Goal: Task Accomplishment & Management: Manage account settings

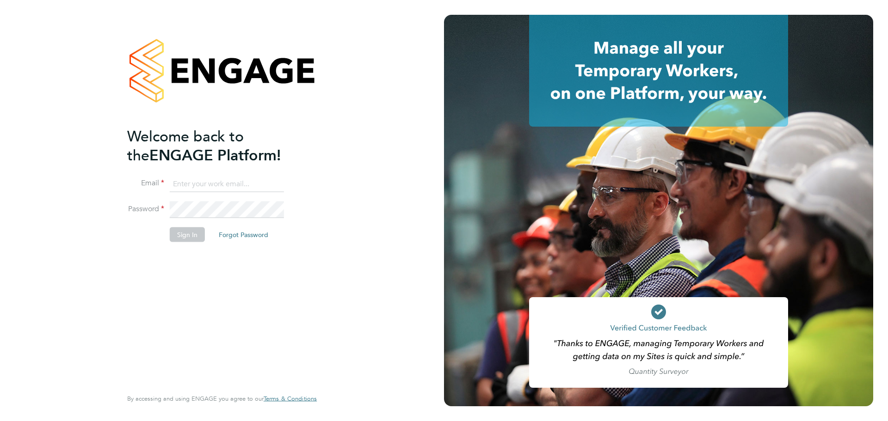
type input "[PERSON_NAME][EMAIL_ADDRESS][DOMAIN_NAME]"
click at [186, 238] on button "Sign In" at bounding box center [187, 234] width 35 height 15
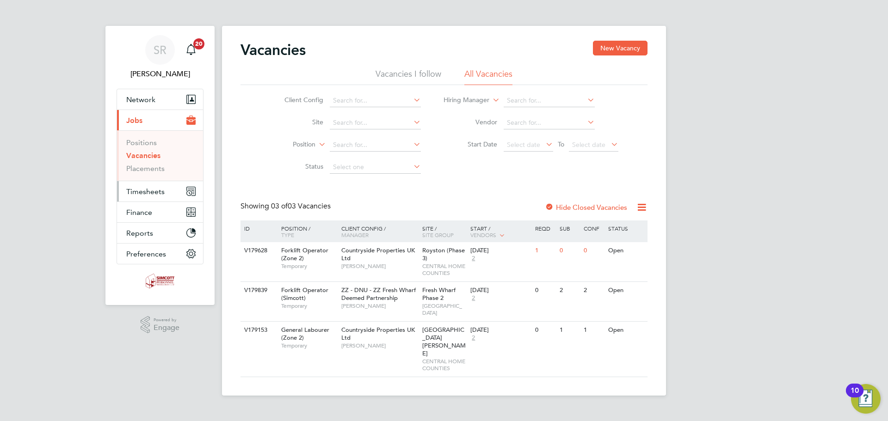
click at [146, 189] on span "Timesheets" at bounding box center [145, 191] width 38 height 9
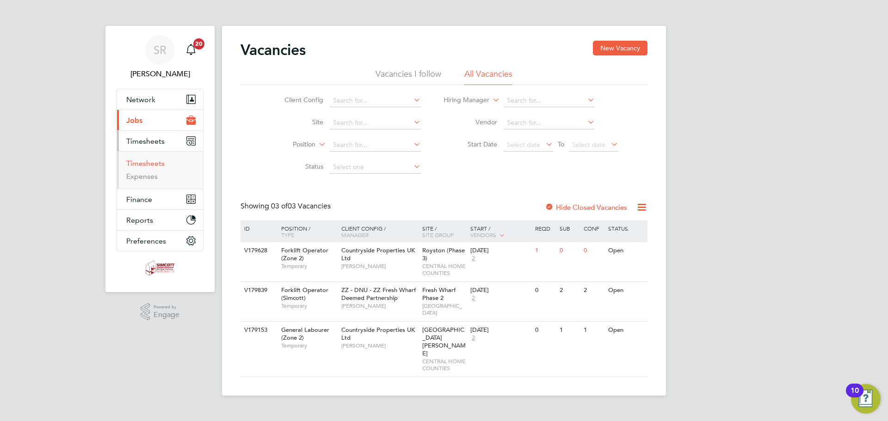
click at [148, 159] on link "Timesheets" at bounding box center [145, 163] width 38 height 9
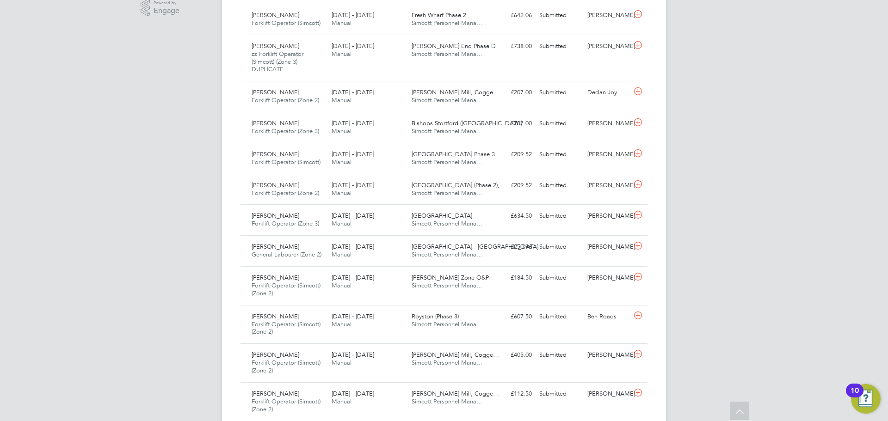
scroll to position [338, 0]
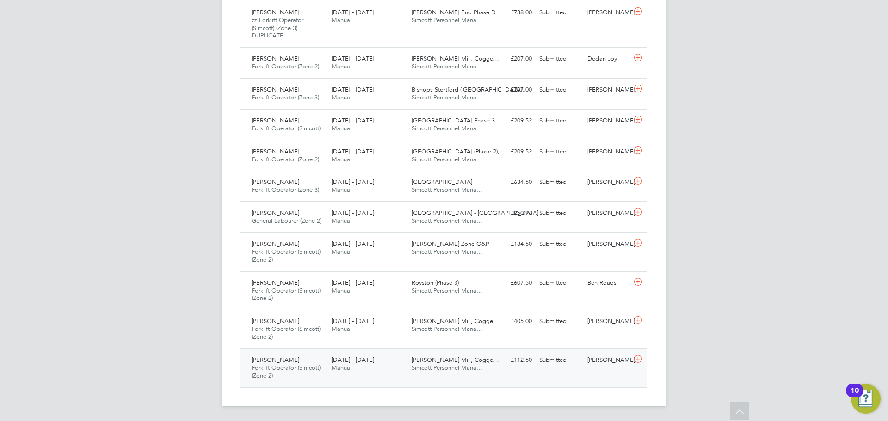
click at [484, 361] on div "Coggeshall Mill, Cogge… Simcott Personnel Mana…" at bounding box center [448, 364] width 80 height 23
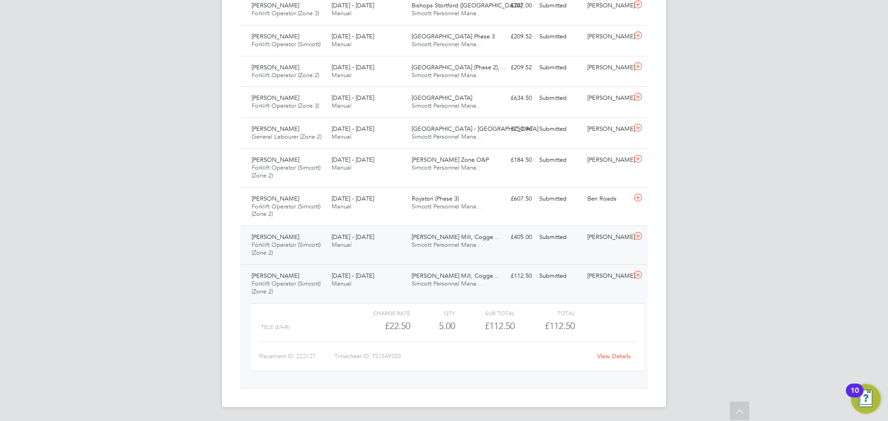
scroll to position [423, 0]
click at [614, 355] on link "View Details" at bounding box center [614, 355] width 34 height 8
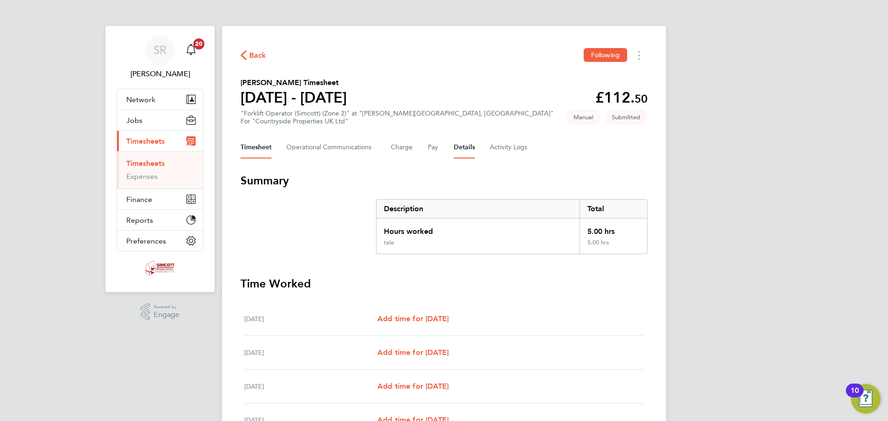
click at [462, 150] on button "Details" at bounding box center [463, 147] width 21 height 22
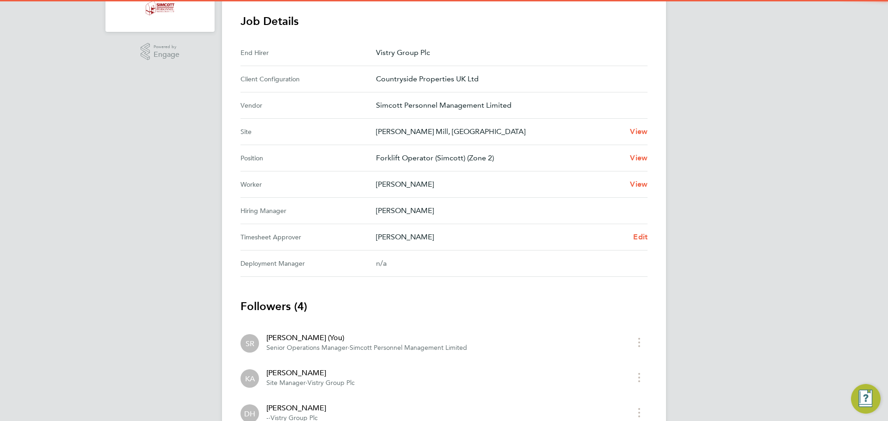
scroll to position [277, 0]
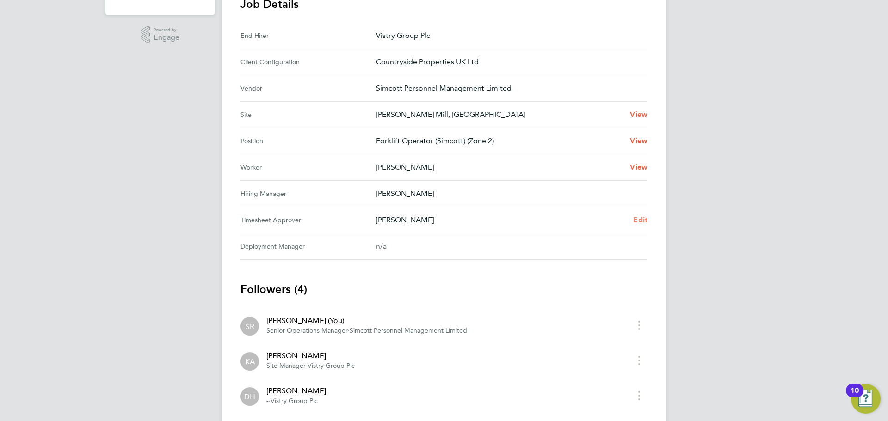
click at [635, 219] on span "Edit" at bounding box center [640, 219] width 14 height 9
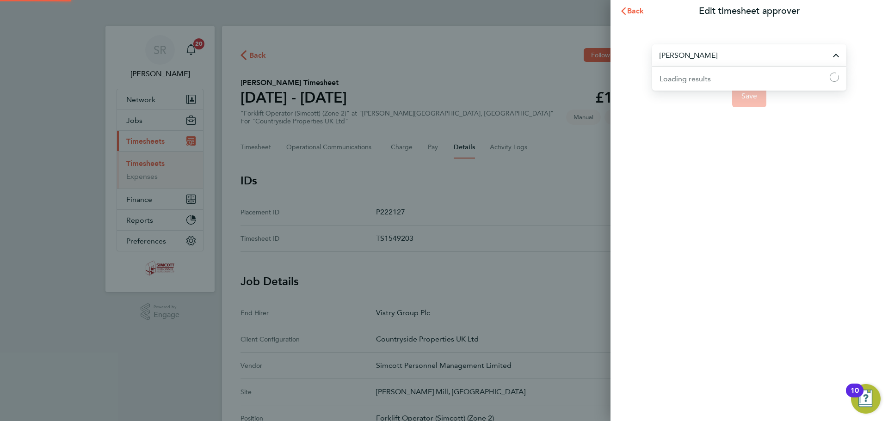
click at [704, 55] on input "Dennis Healy" at bounding box center [749, 55] width 194 height 22
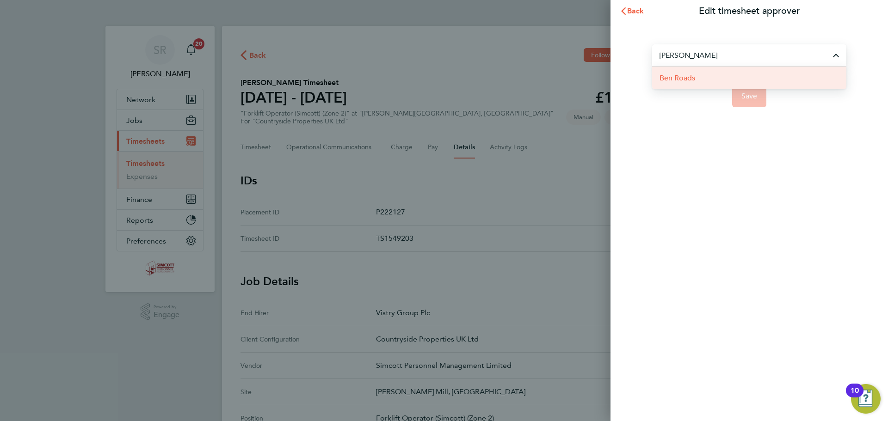
click at [686, 79] on span "Ben Roads" at bounding box center [677, 78] width 36 height 11
type input "Ben Roads"
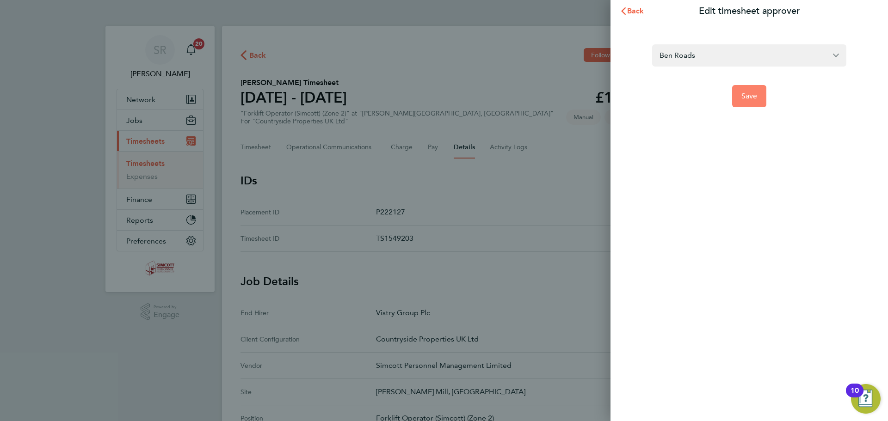
click at [749, 98] on span "Save" at bounding box center [749, 96] width 16 height 9
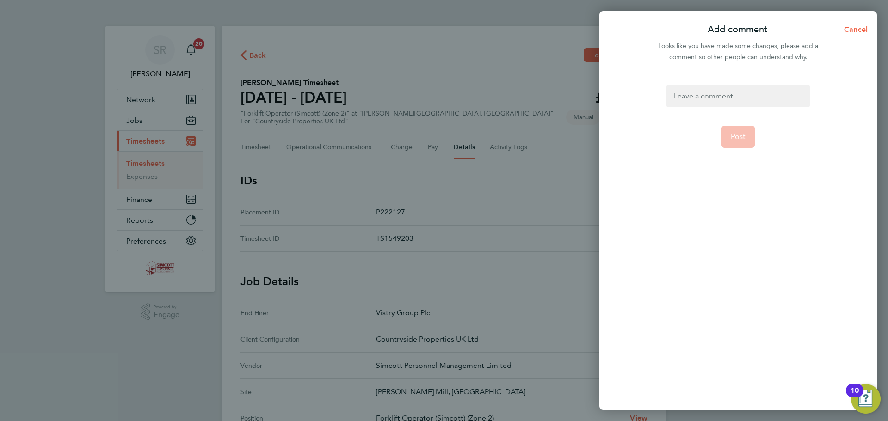
click at [711, 100] on div at bounding box center [737, 96] width 143 height 22
drag, startPoint x: 794, startPoint y: 94, endPoint x: 664, endPoint y: 96, distance: 129.9
click at [664, 96] on form "please approve asap as this is old Post" at bounding box center [737, 189] width 150 height 209
copy div "please approve asap as this is old"
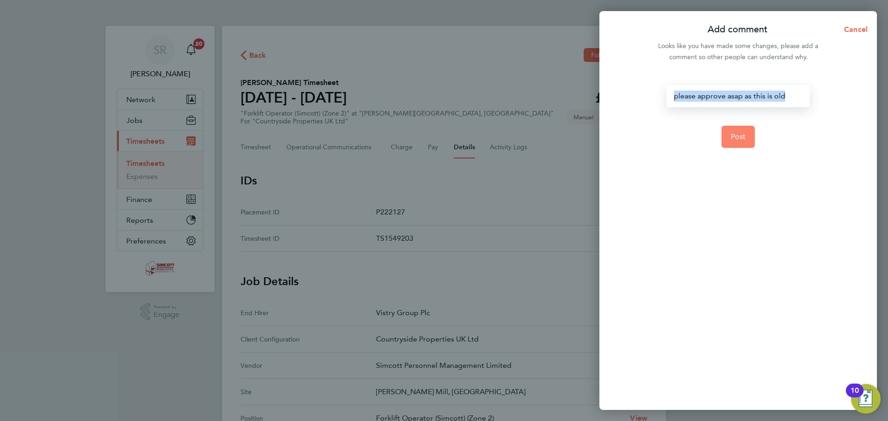
click at [735, 136] on span "Post" at bounding box center [737, 136] width 15 height 9
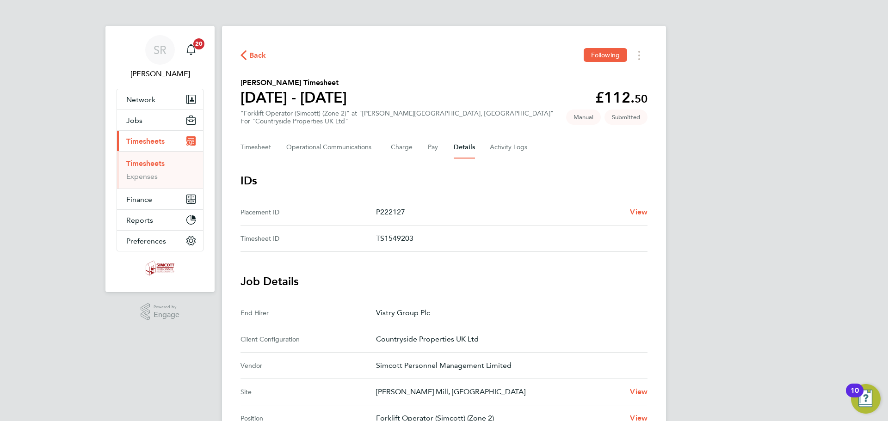
click at [251, 56] on span "Back" at bounding box center [257, 55] width 17 height 11
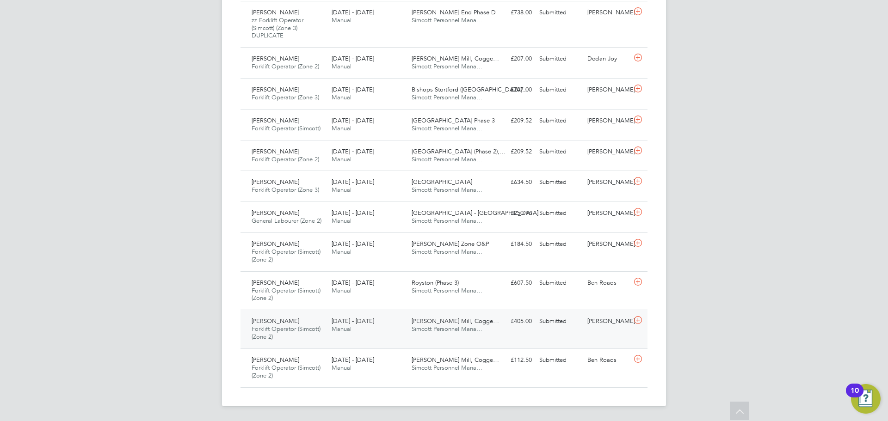
click at [601, 327] on div "Dennis Healy" at bounding box center [607, 321] width 48 height 15
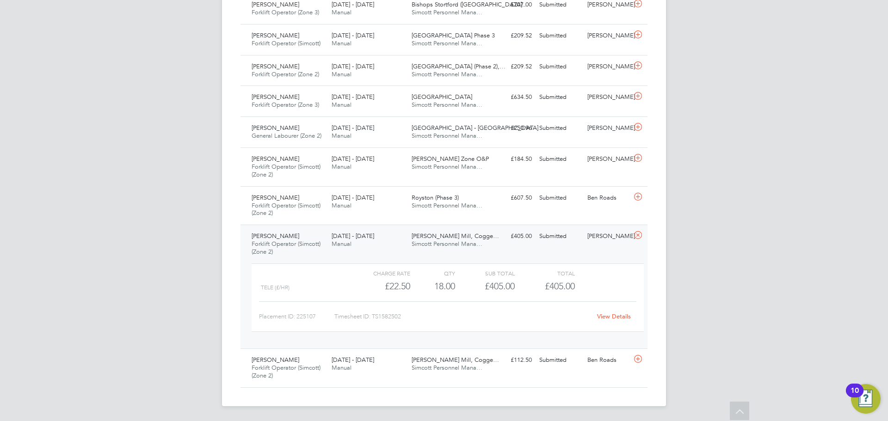
click at [609, 317] on link "View Details" at bounding box center [614, 316] width 34 height 8
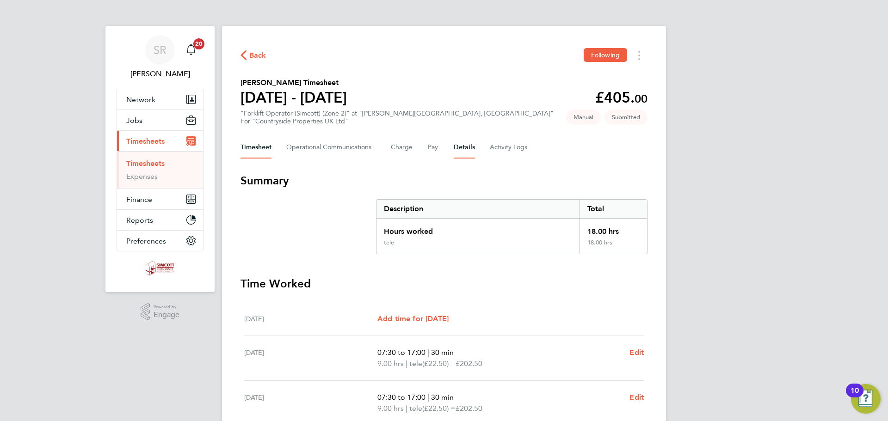
click at [462, 148] on button "Details" at bounding box center [463, 147] width 21 height 22
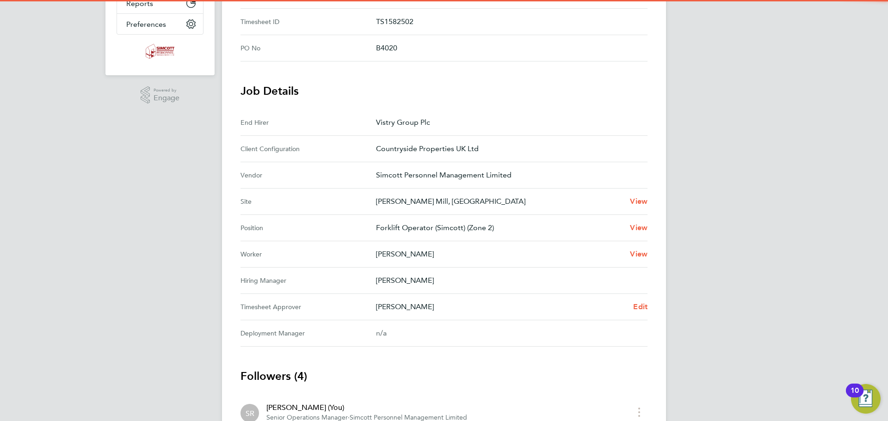
scroll to position [370, 0]
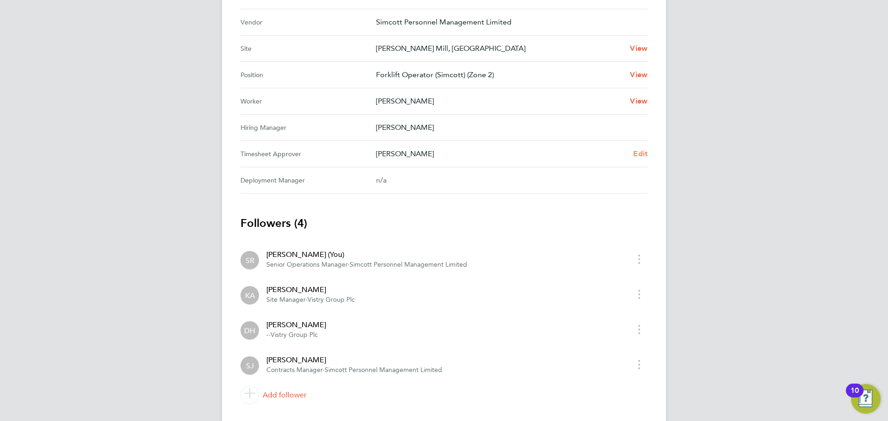
click at [637, 151] on span "Edit" at bounding box center [640, 153] width 14 height 9
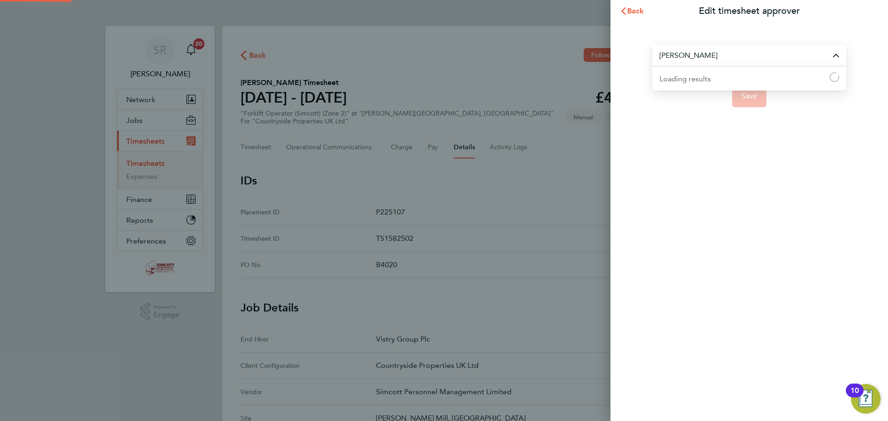
click at [709, 56] on input "[PERSON_NAME]" at bounding box center [749, 55] width 194 height 22
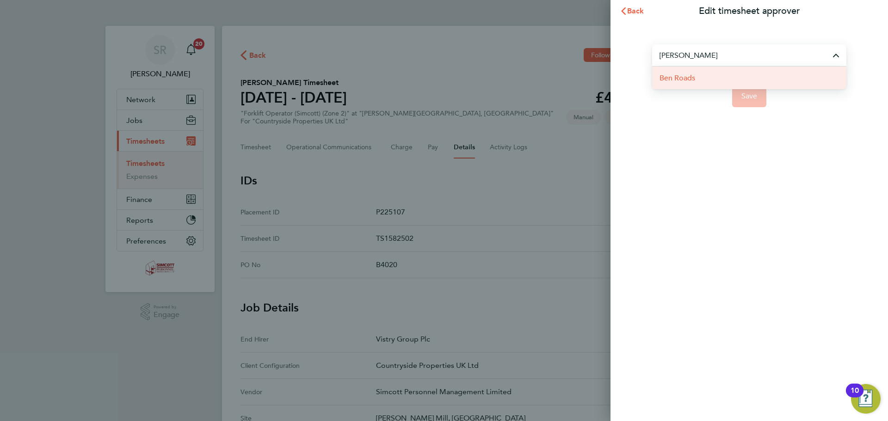
click at [699, 76] on li "Ben Roads" at bounding box center [749, 78] width 194 height 23
type input "Ben Roads"
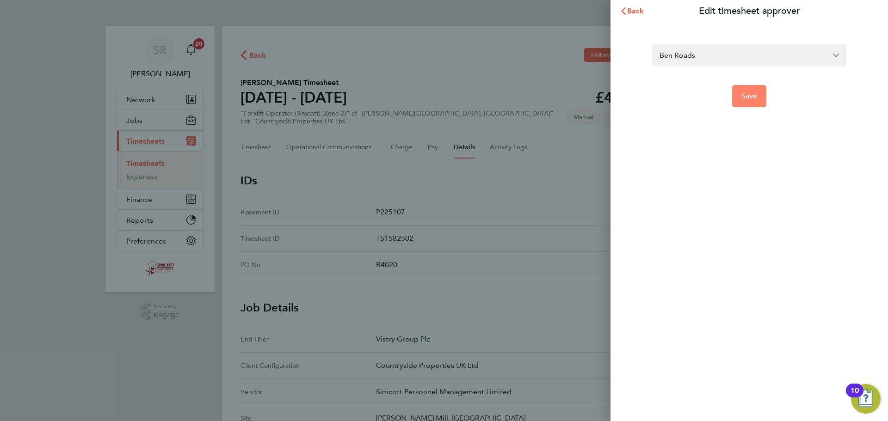
click at [752, 97] on span "Save" at bounding box center [749, 96] width 16 height 9
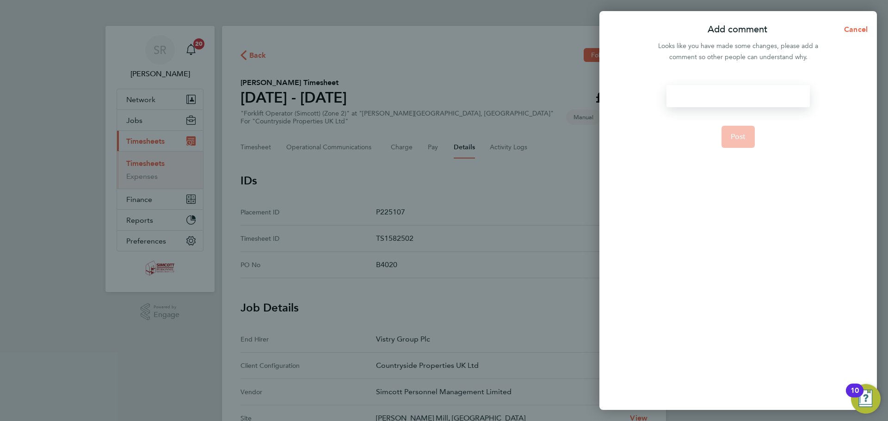
drag, startPoint x: 707, startPoint y: 95, endPoint x: 688, endPoint y: 95, distance: 19.0
click at [688, 95] on div at bounding box center [737, 96] width 143 height 22
paste div
click at [739, 135] on span "Post" at bounding box center [737, 136] width 15 height 9
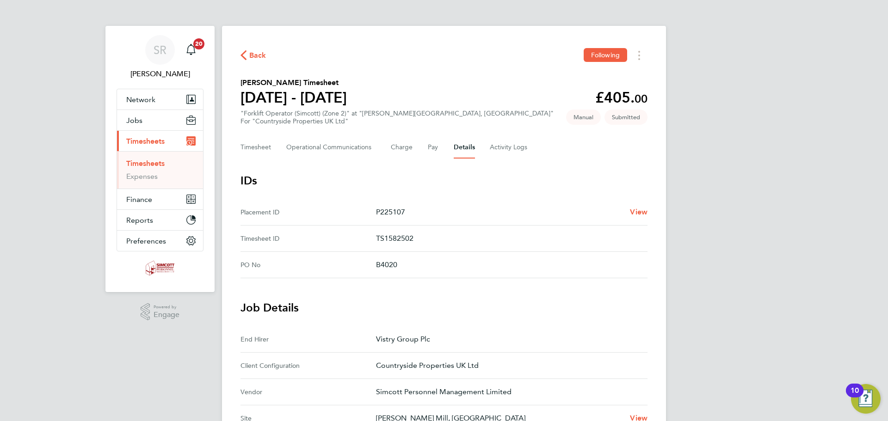
click at [251, 56] on span "Back" at bounding box center [257, 55] width 17 height 11
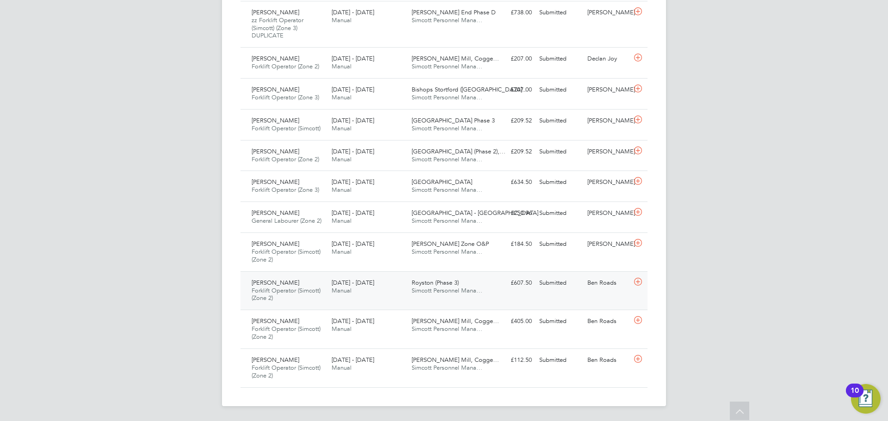
click at [637, 283] on icon at bounding box center [638, 281] width 12 height 7
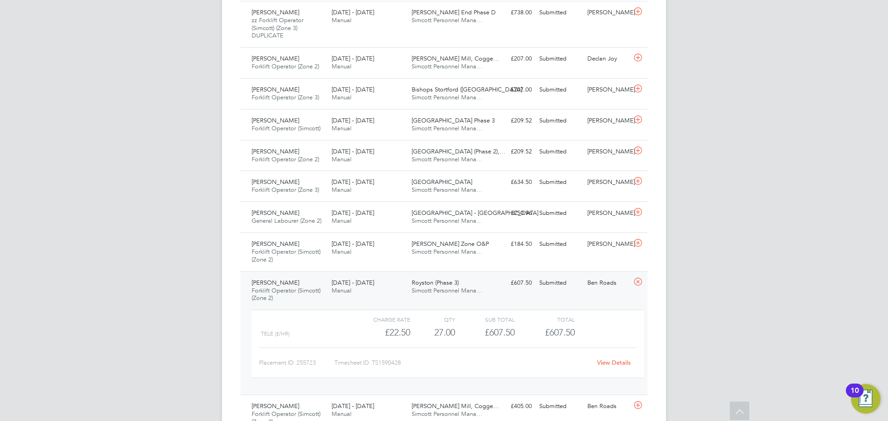
click at [615, 361] on link "View Details" at bounding box center [614, 363] width 34 height 8
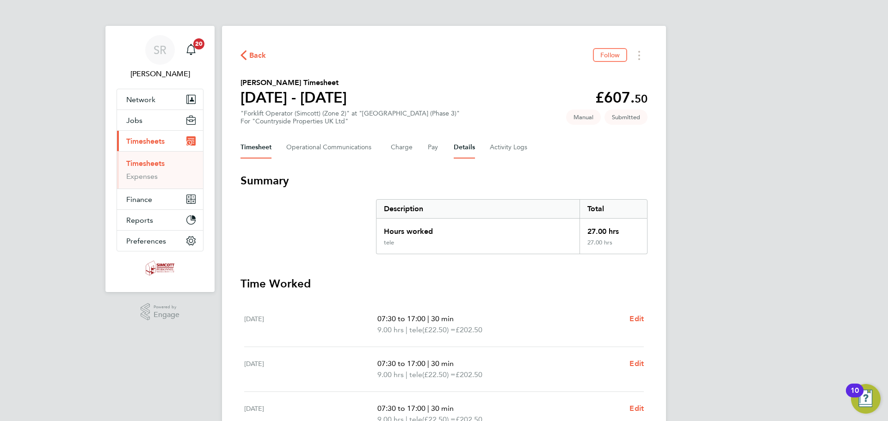
click at [467, 149] on button "Details" at bounding box center [463, 147] width 21 height 22
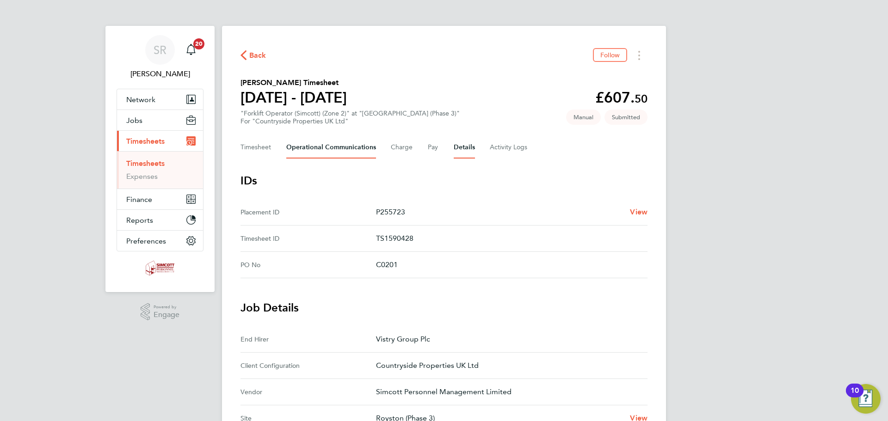
click at [331, 148] on Communications-tab "Operational Communications" at bounding box center [331, 147] width 90 height 22
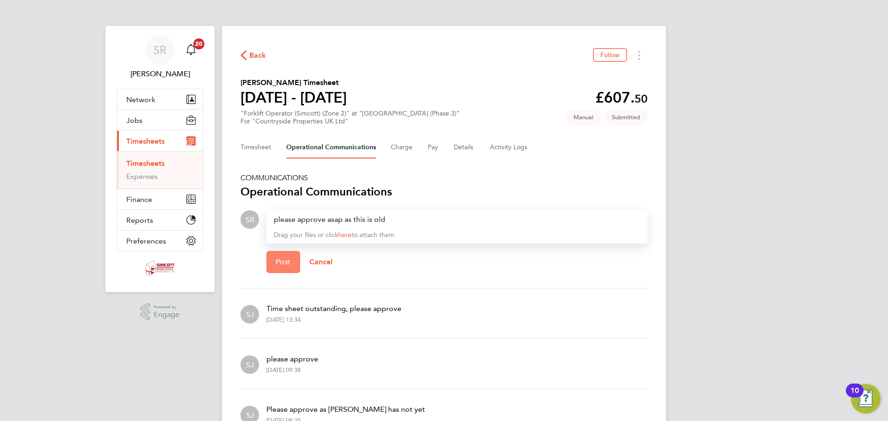
click at [279, 267] on button "Post" at bounding box center [283, 262] width 34 height 22
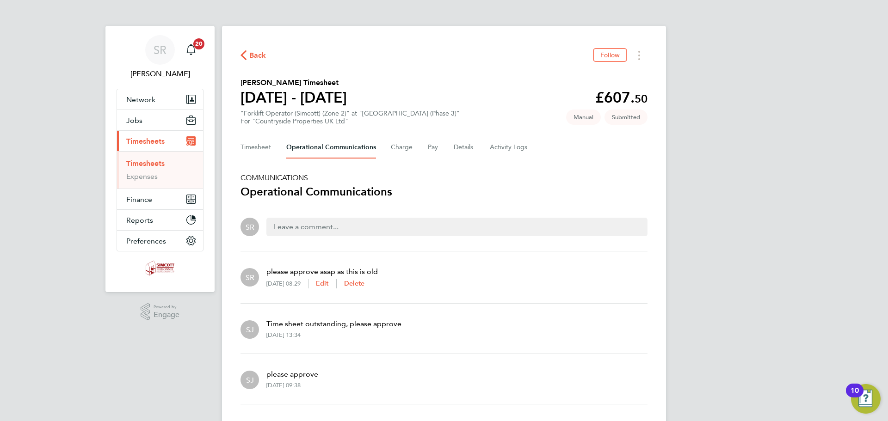
click at [258, 54] on span "Back" at bounding box center [257, 55] width 17 height 11
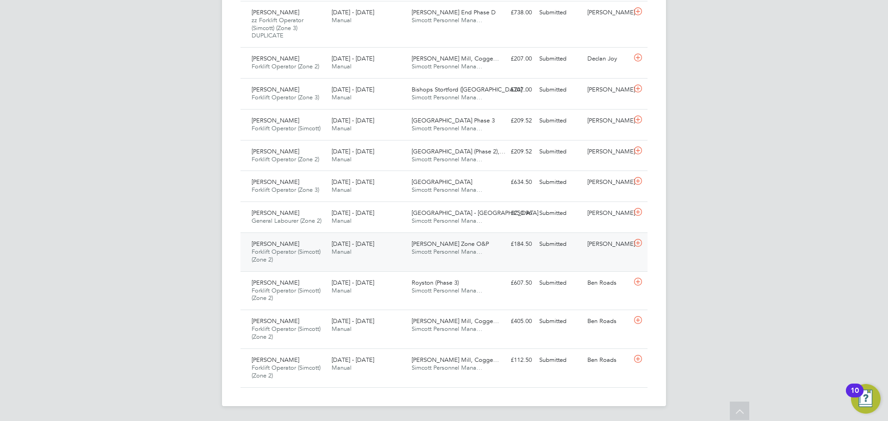
click at [496, 246] on div "£184.50 Submitted" at bounding box center [511, 244] width 48 height 15
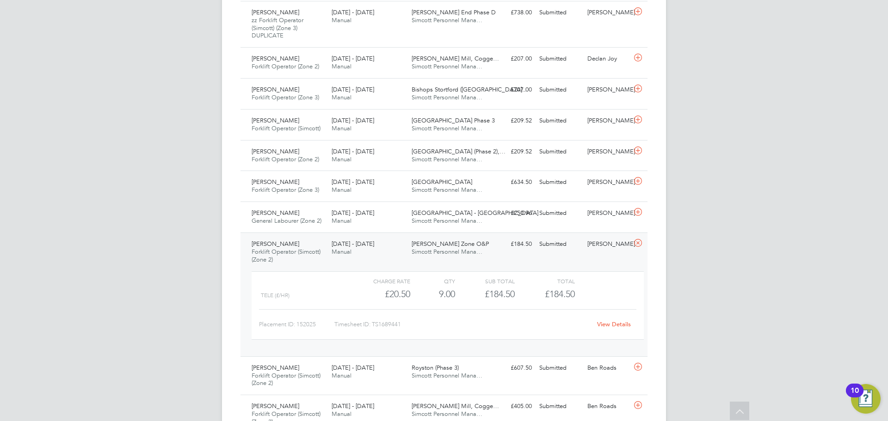
click at [610, 325] on link "View Details" at bounding box center [614, 324] width 34 height 8
click at [553, 213] on div "Submitted" at bounding box center [559, 213] width 48 height 15
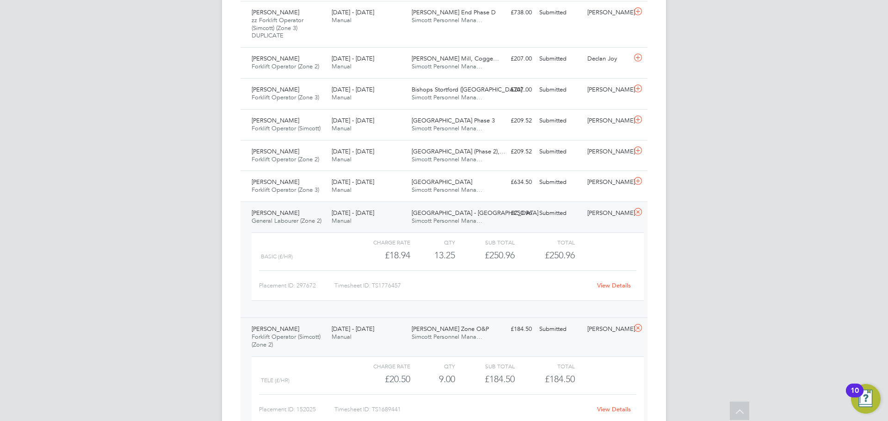
click at [613, 285] on link "View Details" at bounding box center [614, 286] width 34 height 8
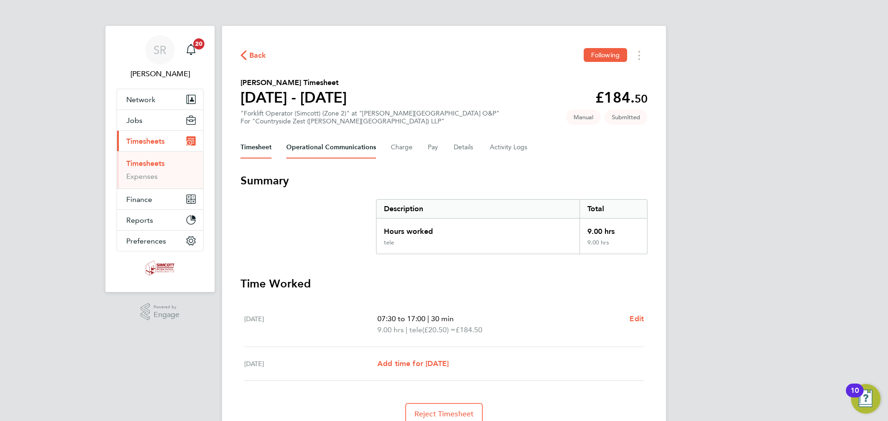
click at [349, 149] on Communications-tab "Operational Communications" at bounding box center [331, 147] width 90 height 22
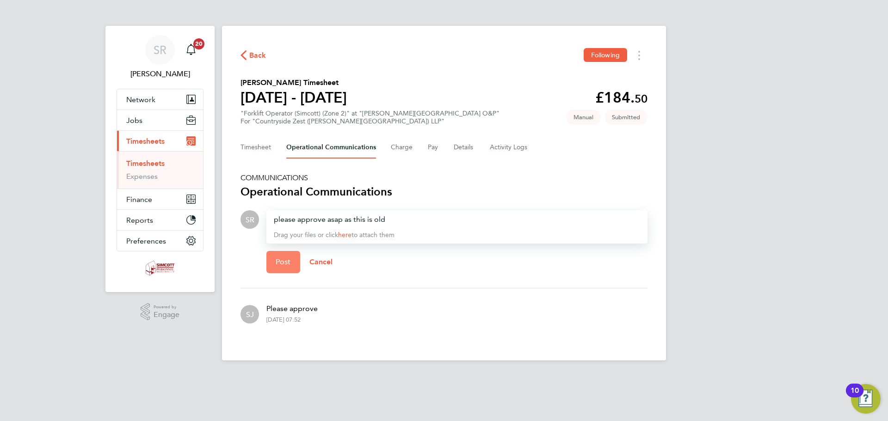
click at [282, 263] on span "Post" at bounding box center [283, 261] width 15 height 9
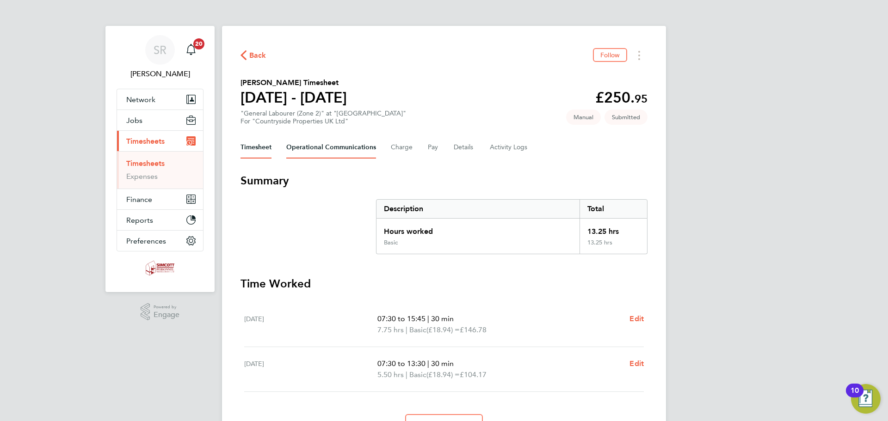
click at [364, 149] on Communications-tab "Operational Communications" at bounding box center [331, 147] width 90 height 22
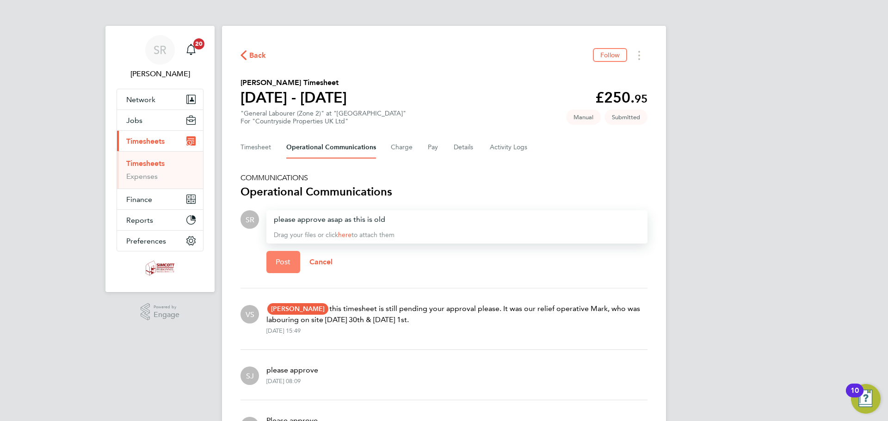
click at [277, 259] on span "Post" at bounding box center [283, 261] width 15 height 9
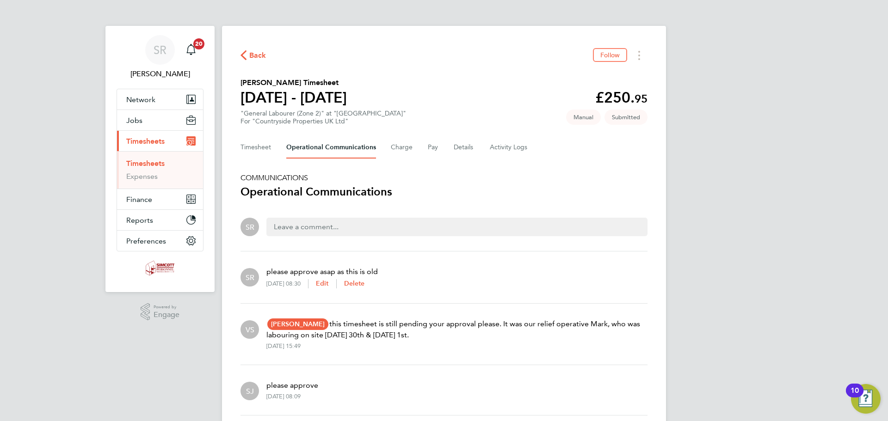
click at [257, 55] on span "Back" at bounding box center [257, 55] width 17 height 11
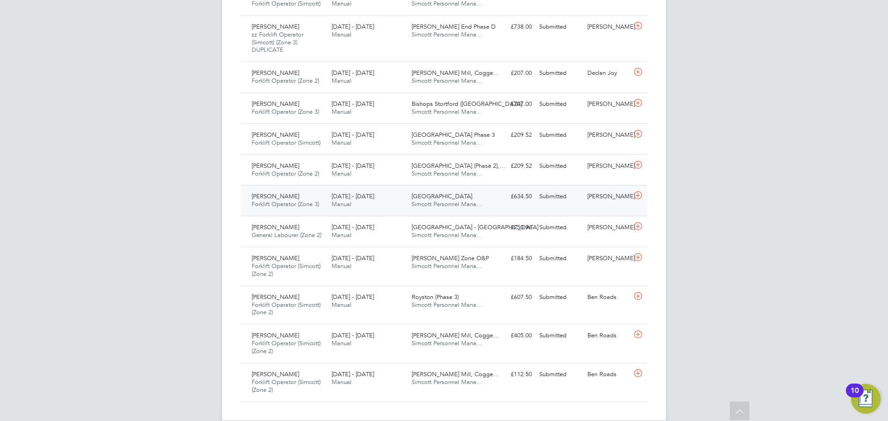
click at [583, 198] on div "[PERSON_NAME]" at bounding box center [607, 196] width 48 height 15
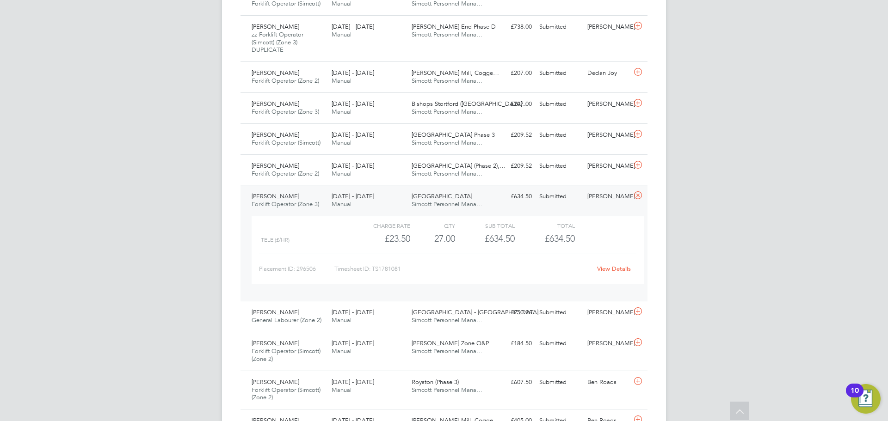
click at [611, 269] on link "View Details" at bounding box center [614, 269] width 34 height 8
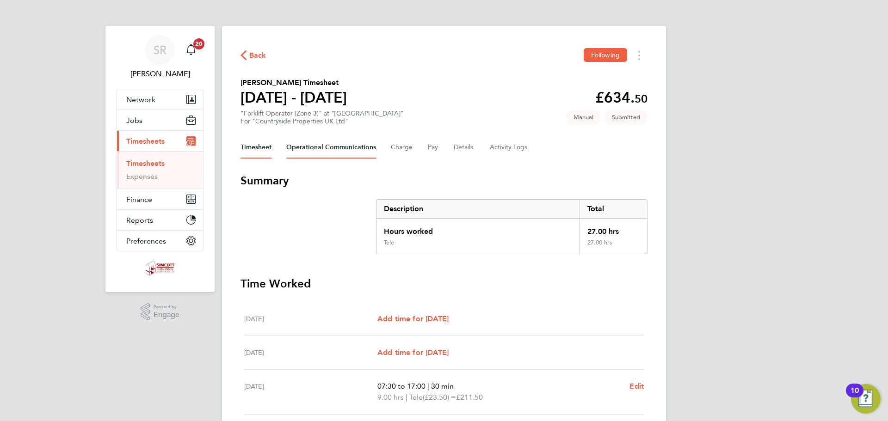
click at [359, 148] on Communications-tab "Operational Communications" at bounding box center [331, 147] width 90 height 22
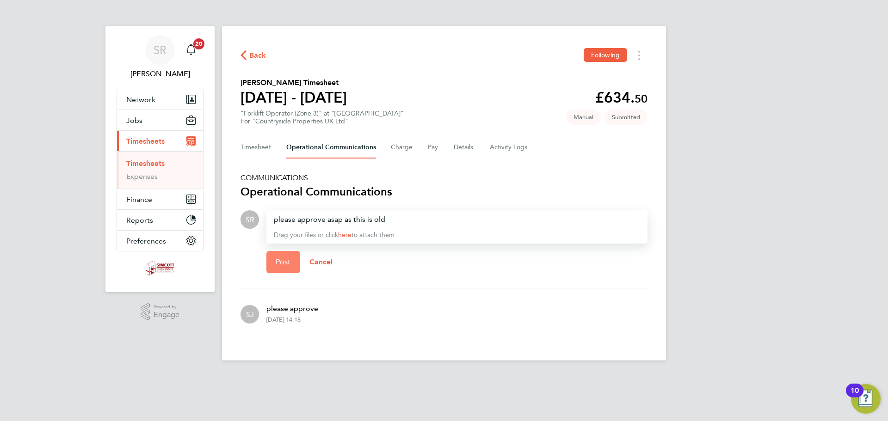
click at [287, 258] on span "Post" at bounding box center [283, 261] width 15 height 9
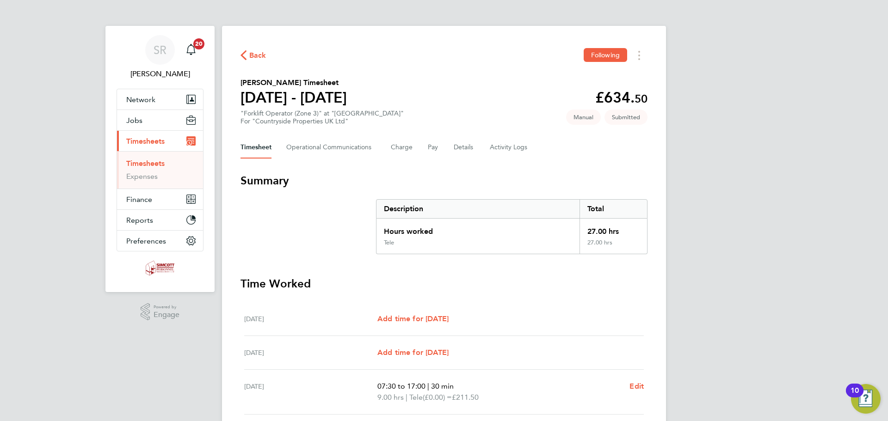
click at [254, 54] on span "Back" at bounding box center [257, 55] width 17 height 11
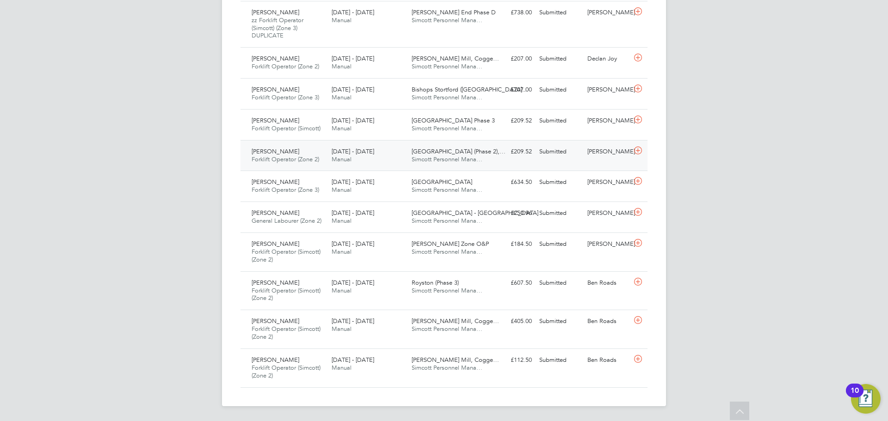
click at [574, 151] on div "Submitted" at bounding box center [559, 151] width 48 height 15
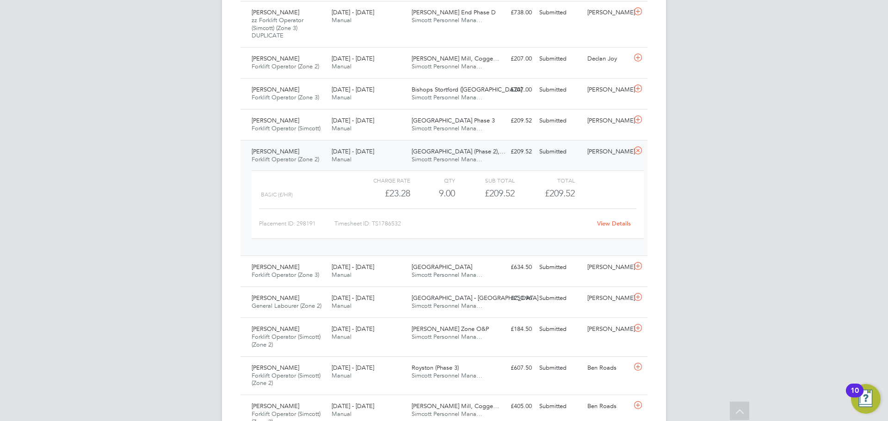
click at [610, 223] on link "View Details" at bounding box center [614, 224] width 34 height 8
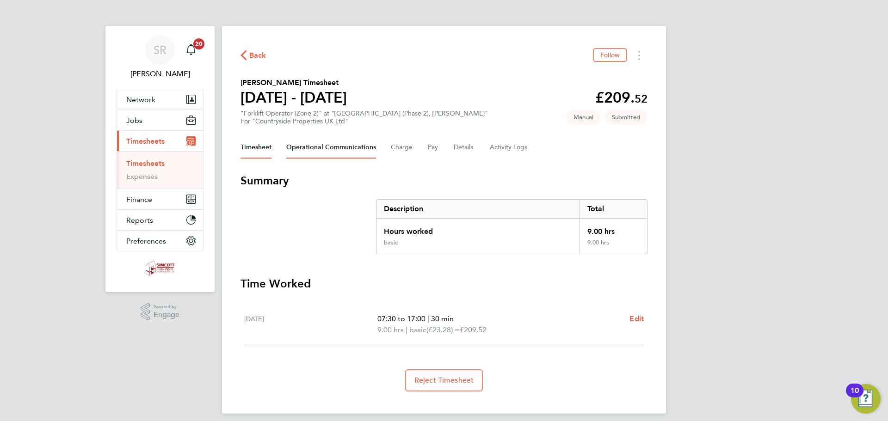
click at [323, 149] on Communications-tab "Operational Communications" at bounding box center [331, 147] width 90 height 22
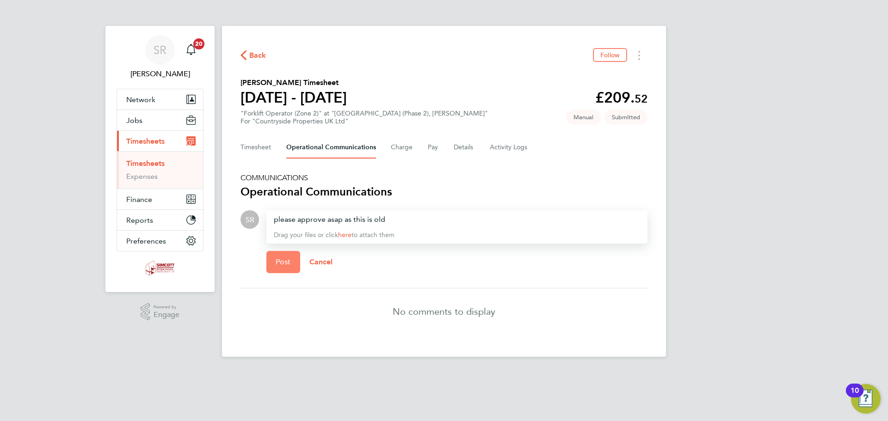
click at [277, 263] on span "Post" at bounding box center [283, 261] width 15 height 9
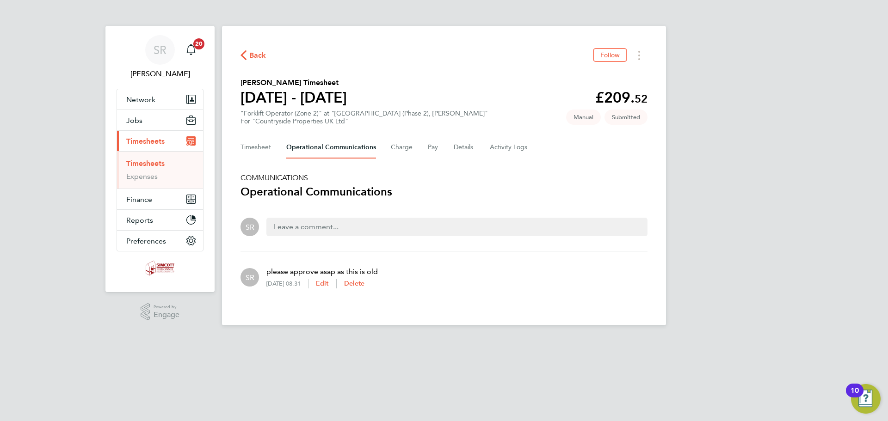
click at [247, 53] on span "Back" at bounding box center [253, 54] width 26 height 9
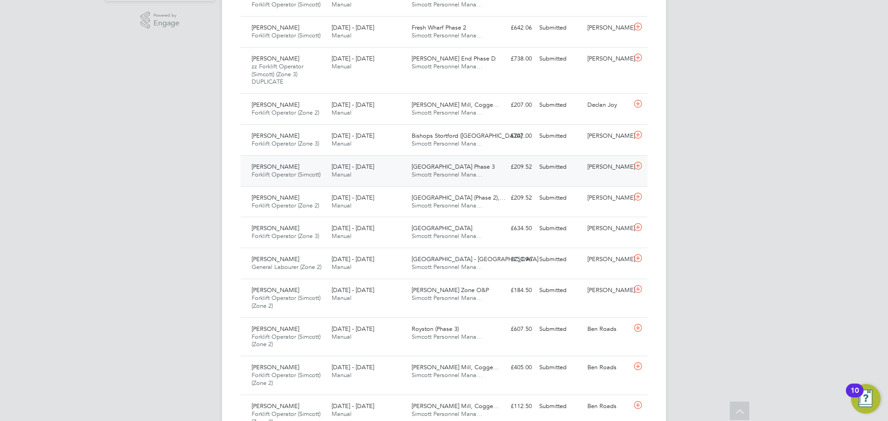
click at [564, 170] on div "Submitted" at bounding box center [559, 166] width 48 height 15
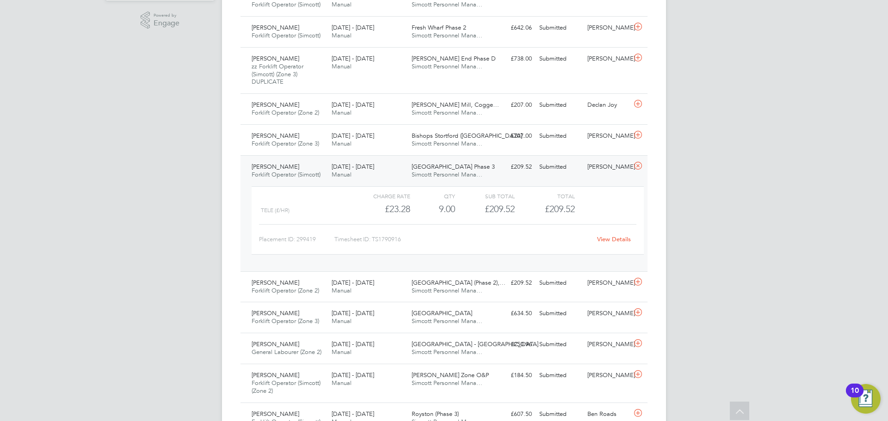
click at [605, 242] on link "View Details" at bounding box center [614, 239] width 34 height 8
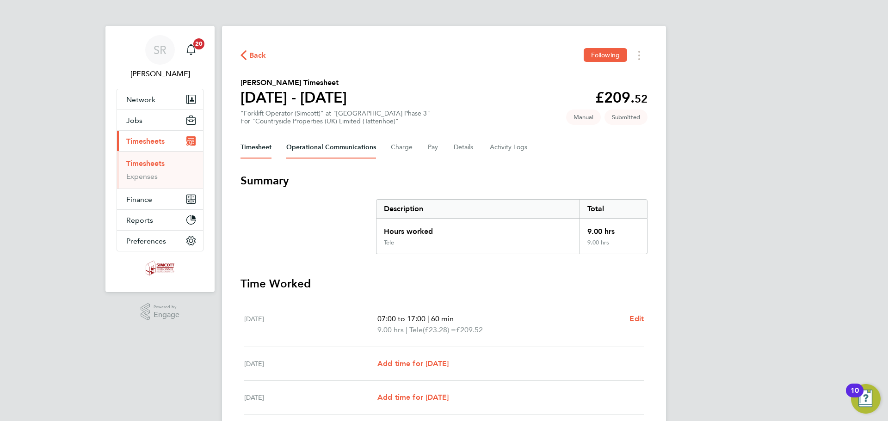
click at [333, 148] on Communications-tab "Operational Communications" at bounding box center [331, 147] width 90 height 22
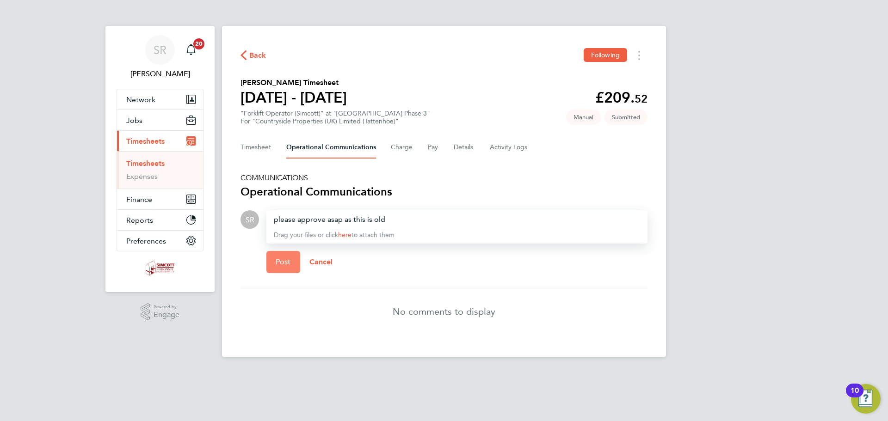
click at [278, 261] on span "Post" at bounding box center [283, 261] width 15 height 9
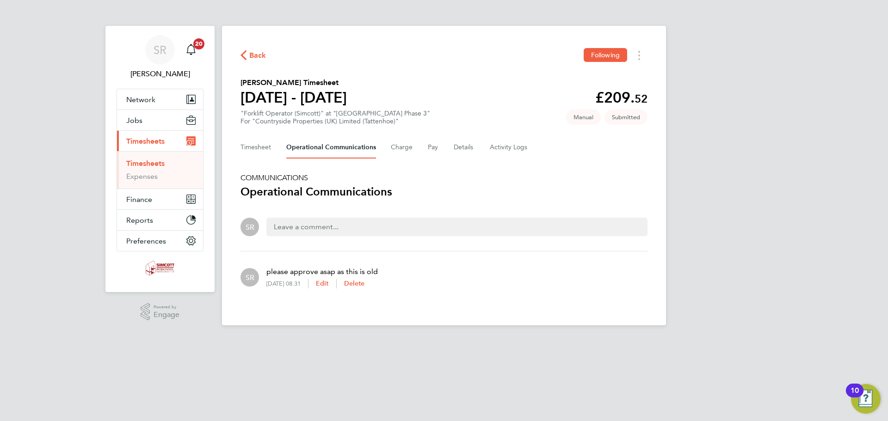
click at [244, 55] on icon "button" at bounding box center [243, 55] width 6 height 10
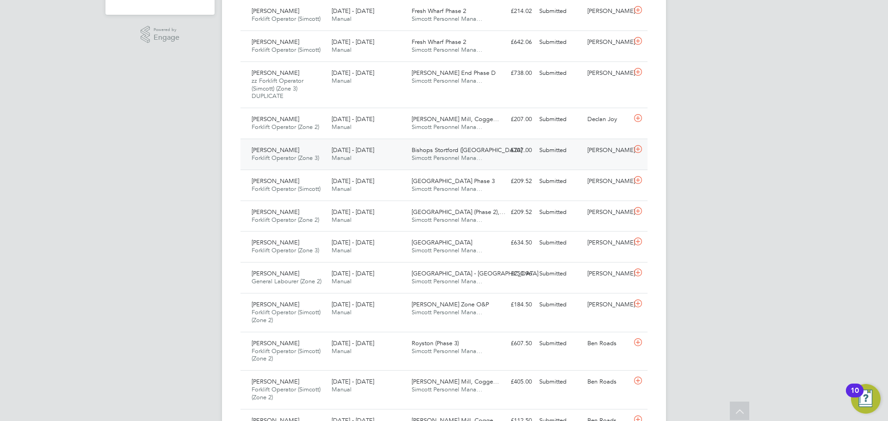
click at [458, 153] on span "Bishops Stortford ([GEOGRAPHIC_DATA]…" at bounding box center [469, 150] width 116 height 8
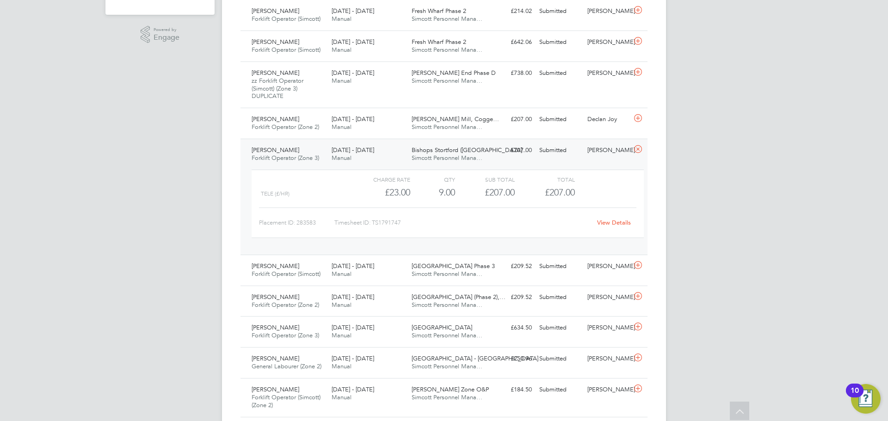
click at [613, 223] on link "View Details" at bounding box center [614, 223] width 34 height 8
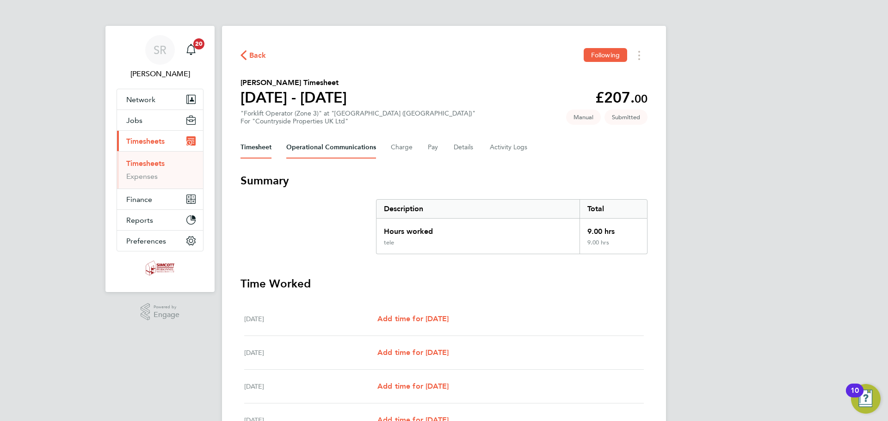
click at [329, 145] on Communications-tab "Operational Communications" at bounding box center [331, 147] width 90 height 22
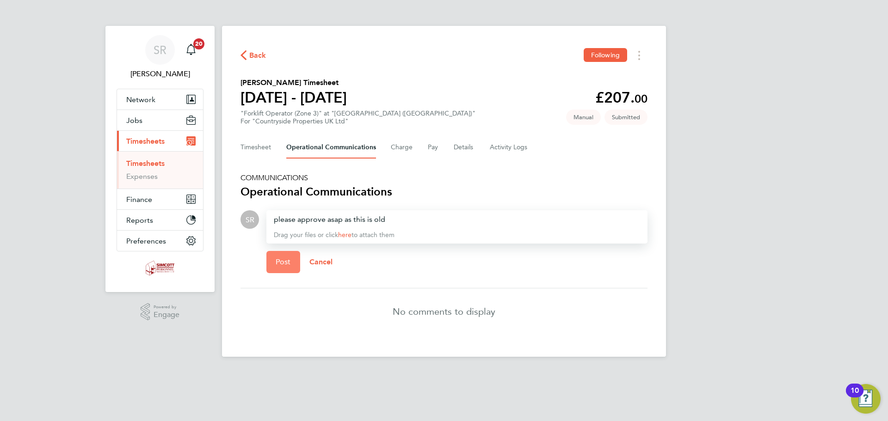
click at [281, 266] on span "Post" at bounding box center [283, 261] width 15 height 9
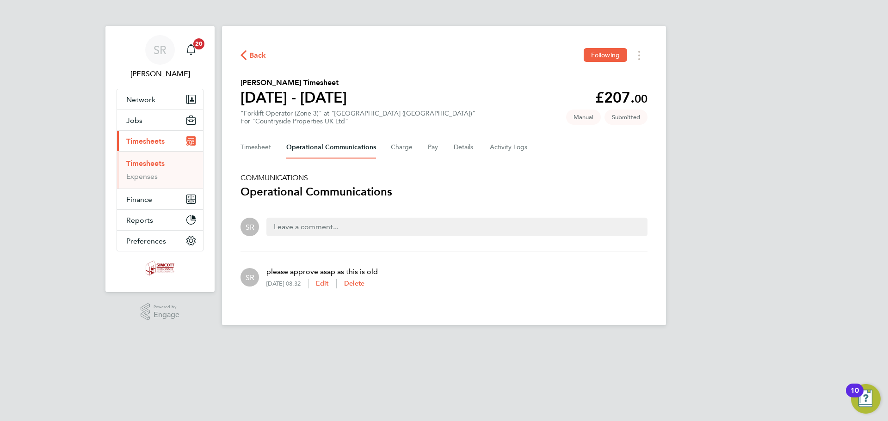
click at [258, 55] on span "Back" at bounding box center [257, 55] width 17 height 11
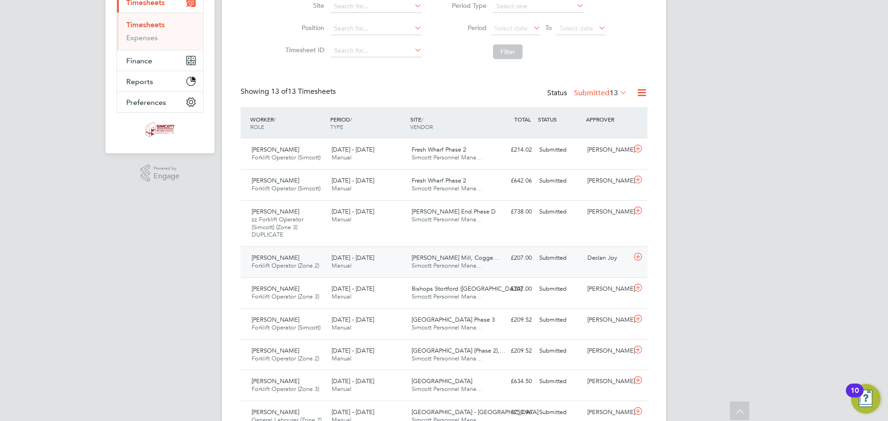
click at [493, 257] on div "£207.00 Submitted" at bounding box center [511, 258] width 48 height 15
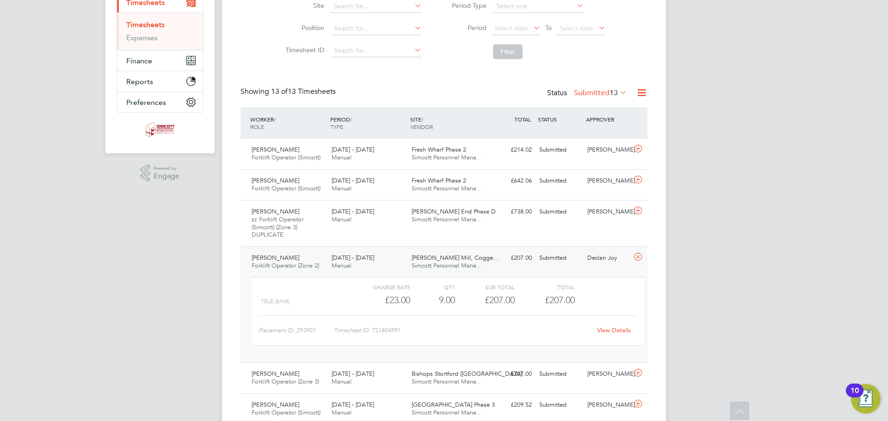
click at [606, 331] on link "View Details" at bounding box center [614, 330] width 34 height 8
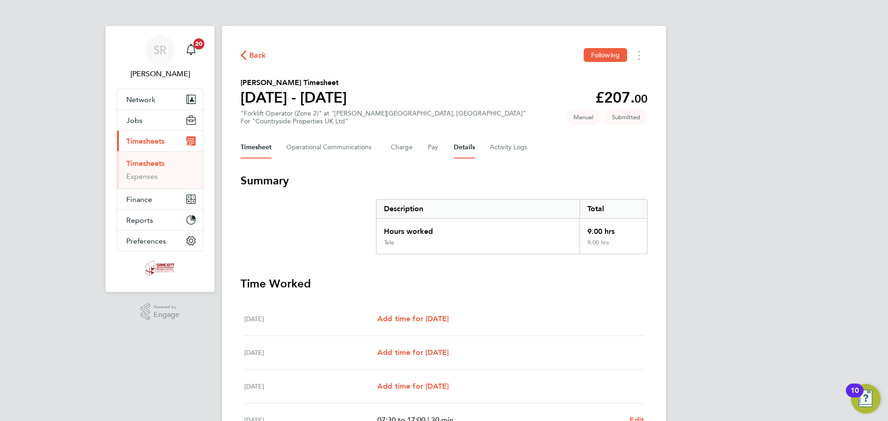
click at [465, 147] on button "Details" at bounding box center [463, 147] width 21 height 22
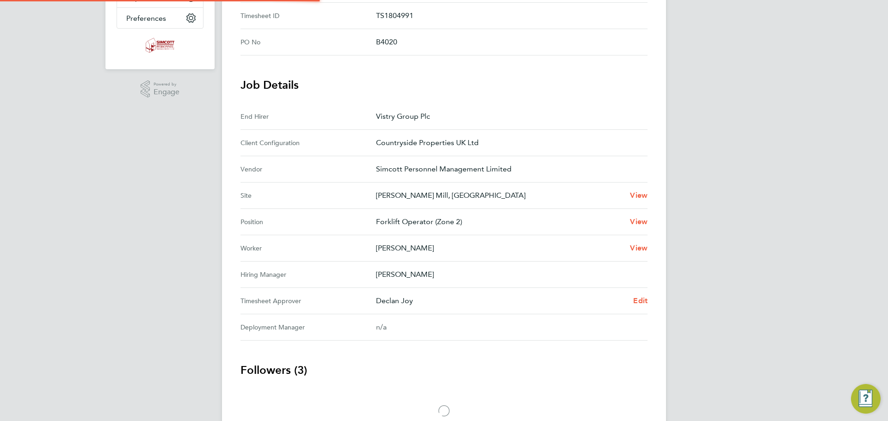
scroll to position [272, 0]
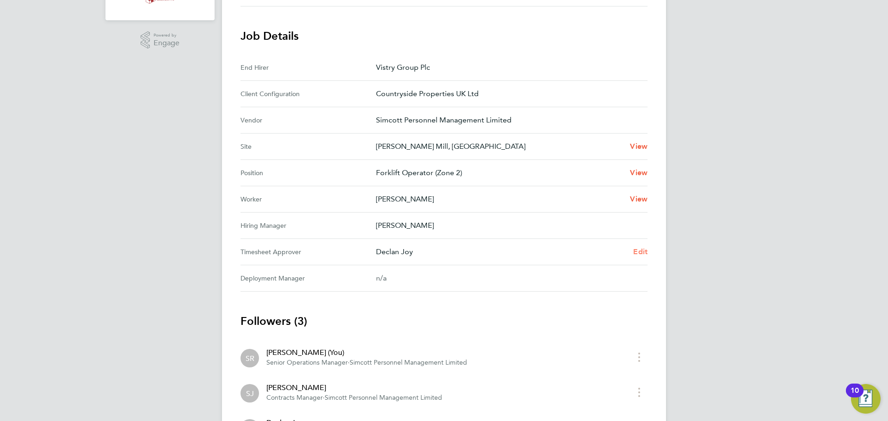
click at [637, 251] on span "Edit" at bounding box center [640, 251] width 14 height 9
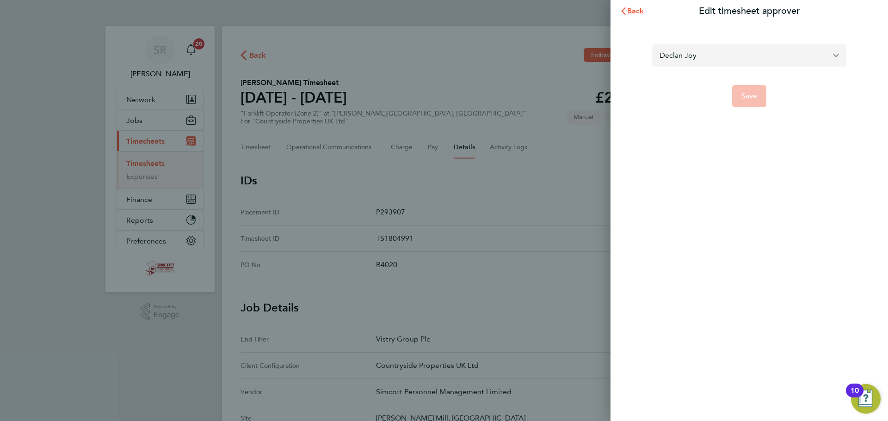
click at [692, 55] on input "Declan Joy" at bounding box center [749, 55] width 194 height 22
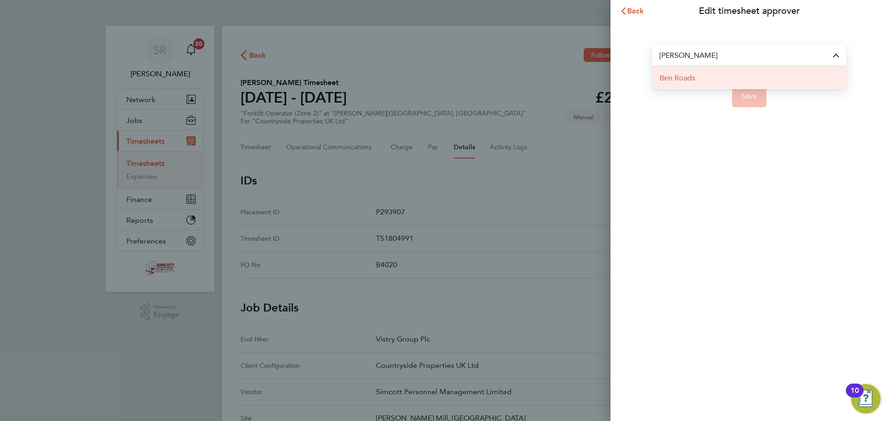
click at [690, 78] on span "Ben Roads" at bounding box center [677, 78] width 36 height 11
type input "Ben Roads"
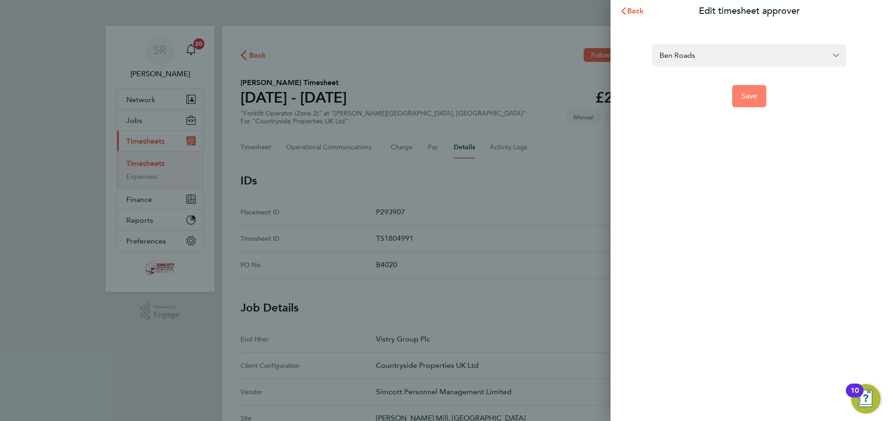
click at [747, 93] on span "Save" at bounding box center [749, 96] width 16 height 9
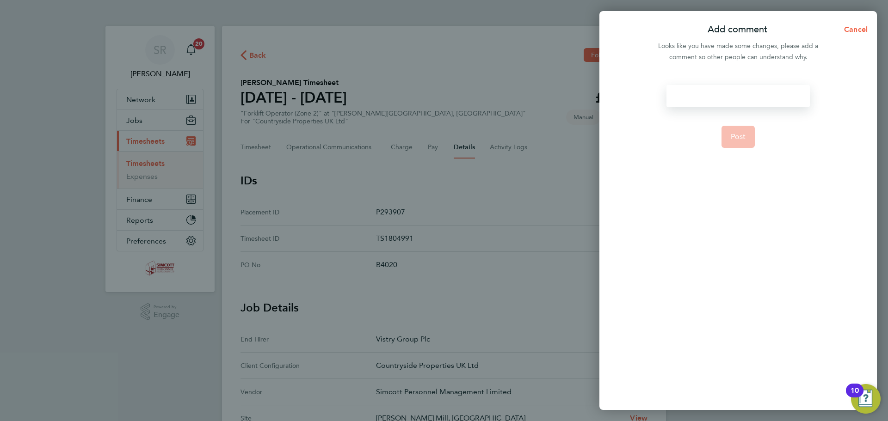
drag, startPoint x: 698, startPoint y: 94, endPoint x: 672, endPoint y: 96, distance: 26.0
click at [672, 96] on div at bounding box center [737, 96] width 143 height 22
paste div
click at [738, 141] on span "Post" at bounding box center [737, 136] width 15 height 9
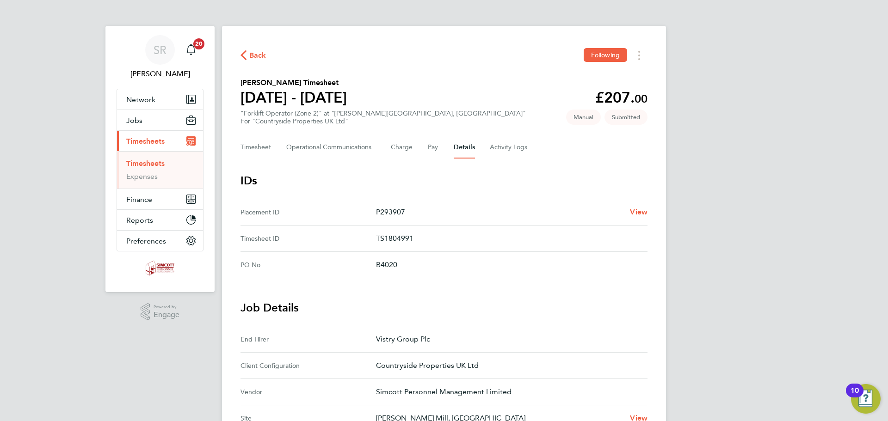
click at [255, 57] on span "Back" at bounding box center [257, 55] width 17 height 11
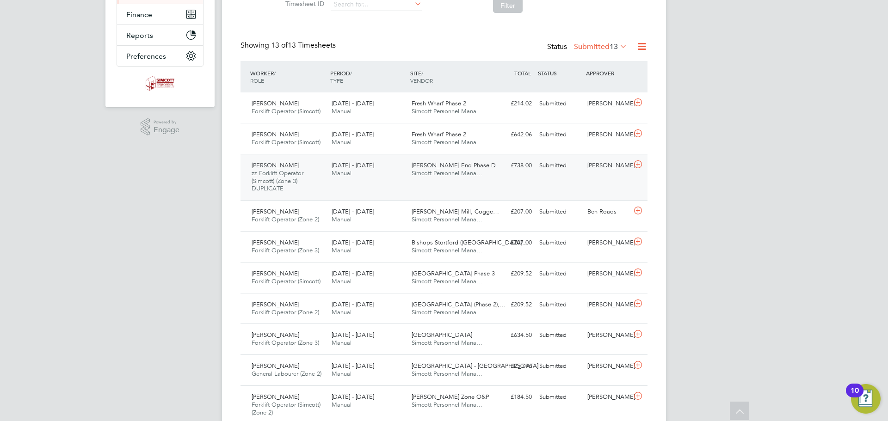
click at [508, 168] on div "£738.00 Submitted" at bounding box center [511, 165] width 48 height 15
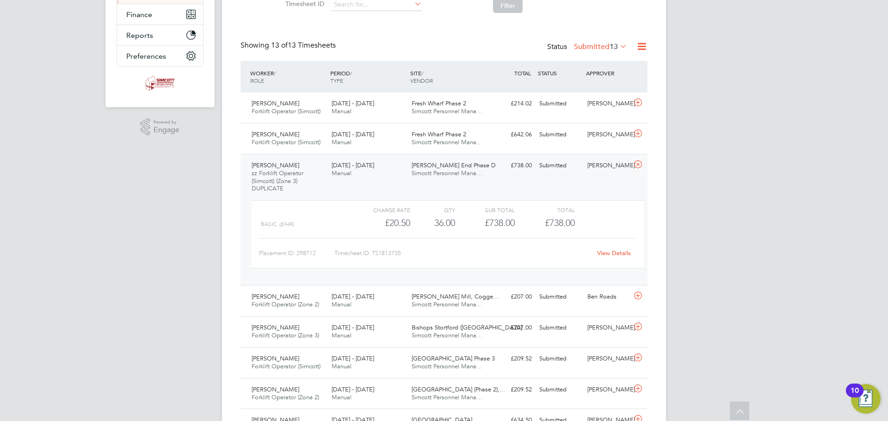
click at [616, 252] on link "View Details" at bounding box center [614, 253] width 34 height 8
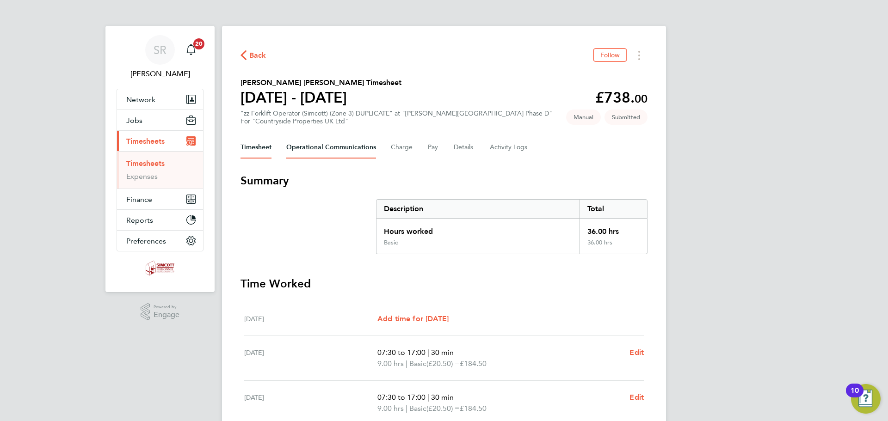
click at [325, 147] on Communications-tab "Operational Communications" at bounding box center [331, 147] width 90 height 22
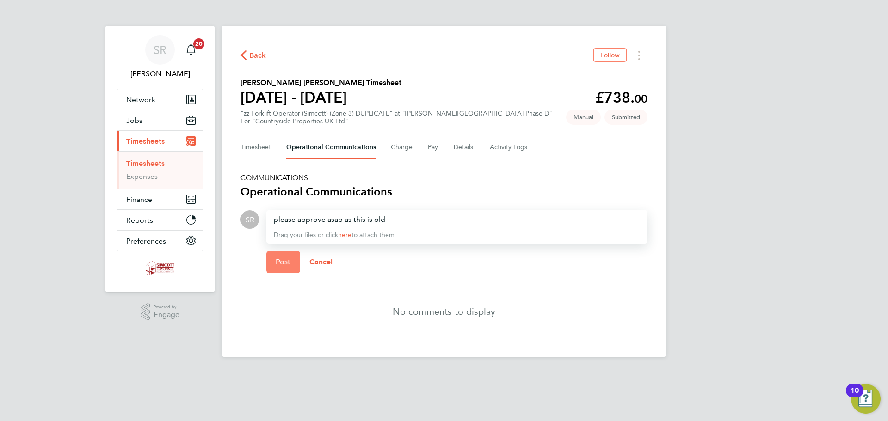
click at [287, 258] on span "Post" at bounding box center [283, 261] width 15 height 9
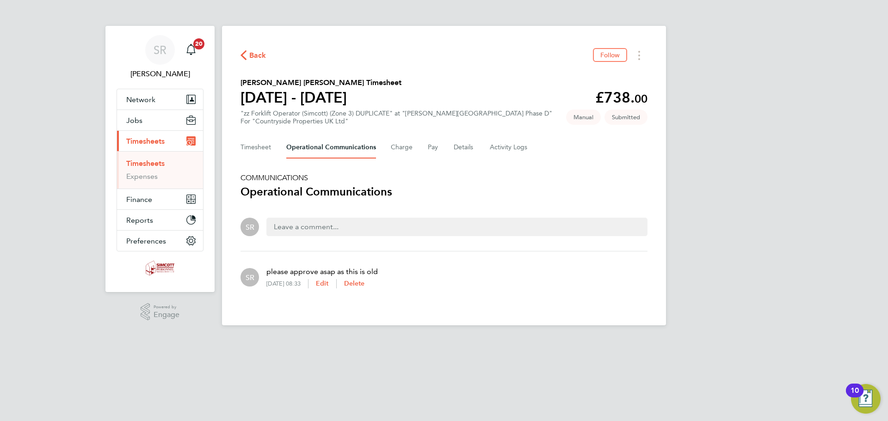
click at [256, 56] on span "Back" at bounding box center [257, 55] width 17 height 11
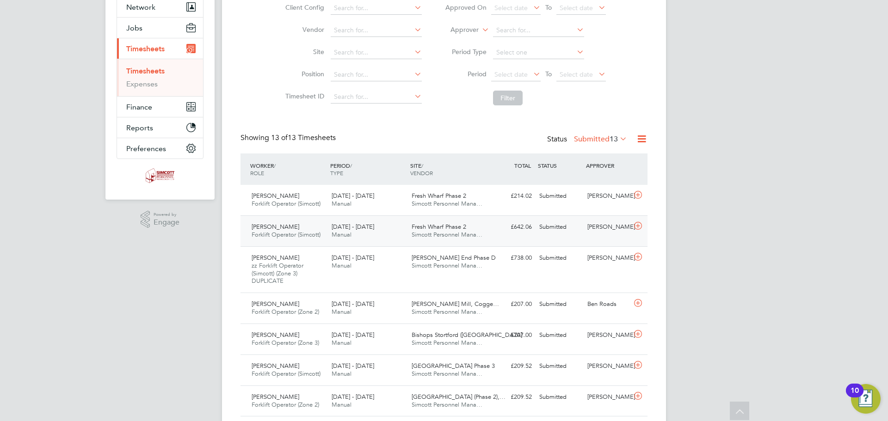
click at [588, 232] on div "[PERSON_NAME]" at bounding box center [607, 227] width 48 height 15
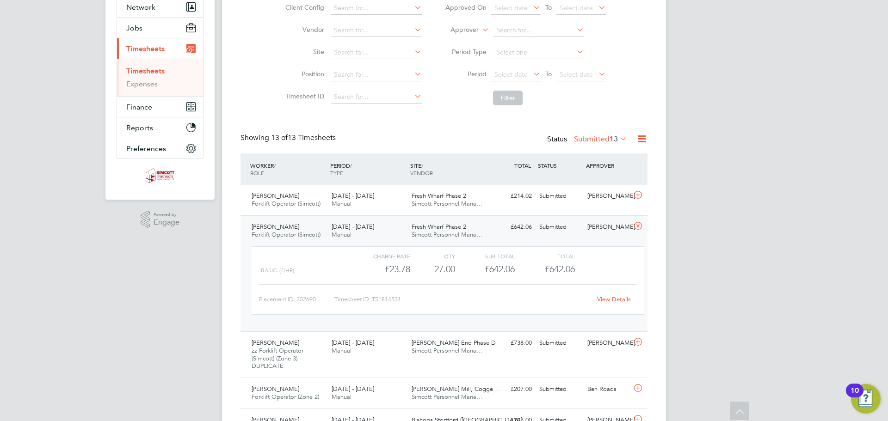
click at [617, 301] on link "View Details" at bounding box center [614, 299] width 34 height 8
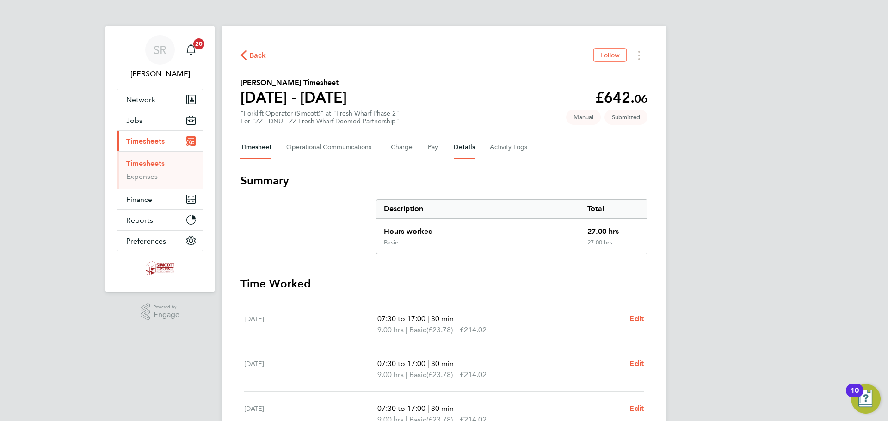
click at [460, 150] on button "Details" at bounding box center [463, 147] width 21 height 22
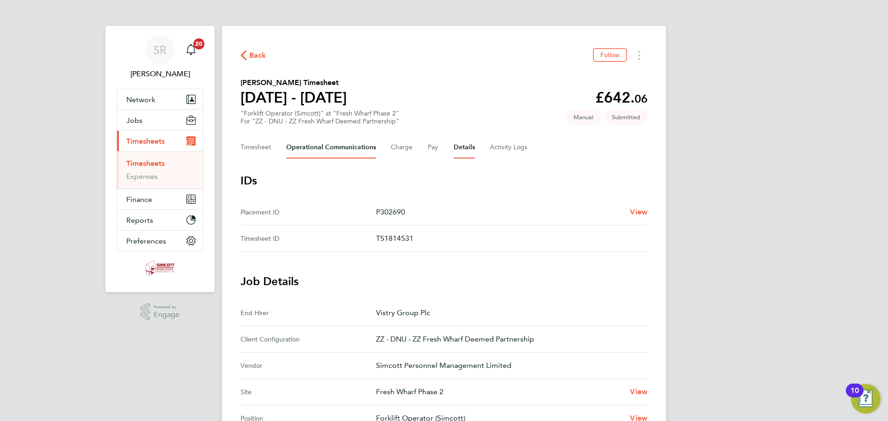
click at [330, 149] on Communications-tab "Operational Communications" at bounding box center [331, 147] width 90 height 22
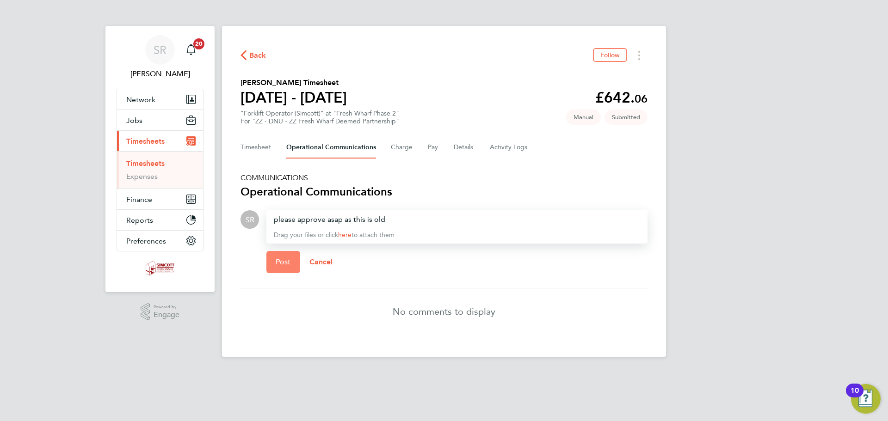
click at [277, 261] on span "Post" at bounding box center [283, 261] width 15 height 9
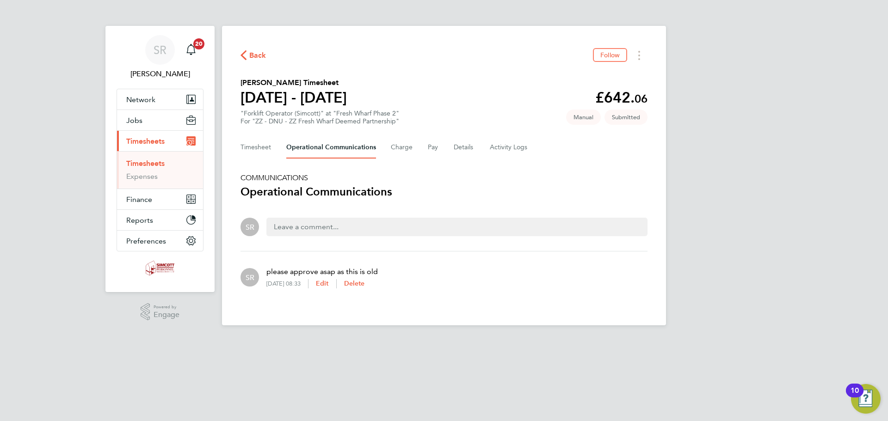
click at [256, 55] on span "Back" at bounding box center [257, 55] width 17 height 11
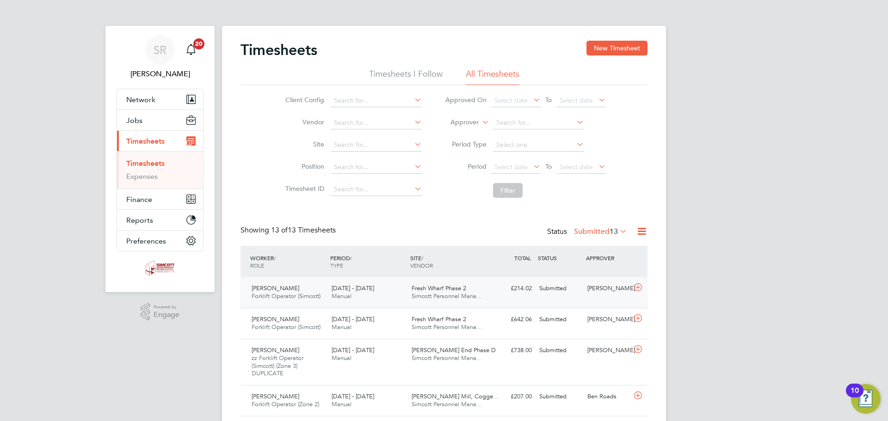
drag, startPoint x: 497, startPoint y: 285, endPoint x: 504, endPoint y: 282, distance: 7.9
click at [500, 286] on div "£214.02 Submitted" at bounding box center [511, 288] width 48 height 15
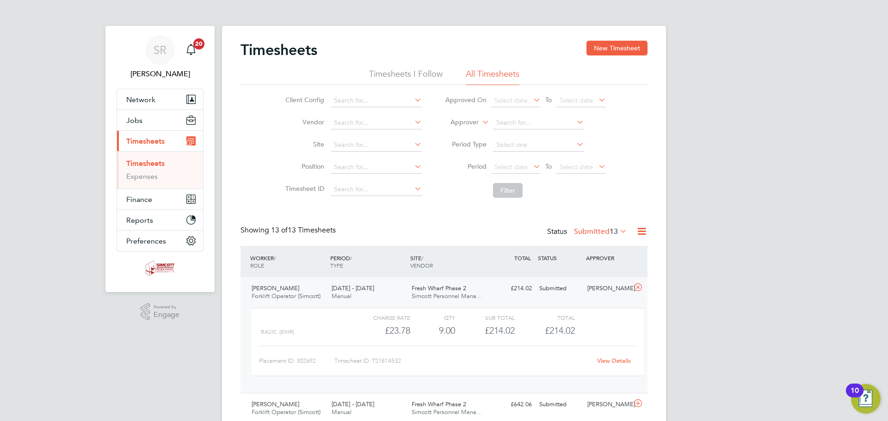
click at [612, 364] on link "View Details" at bounding box center [614, 361] width 34 height 8
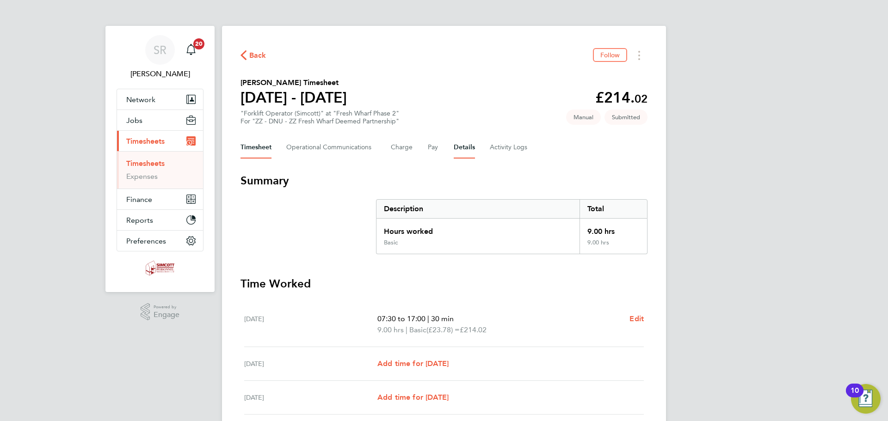
click at [463, 146] on button "Details" at bounding box center [463, 147] width 21 height 22
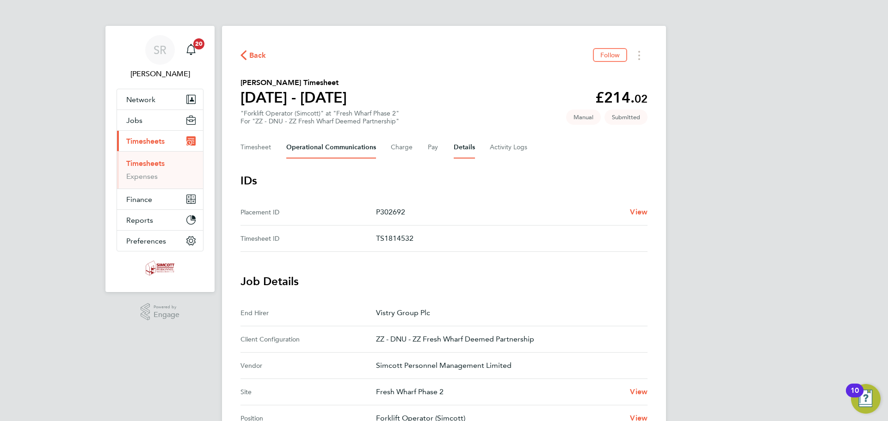
click at [335, 148] on Communications-tab "Operational Communications" at bounding box center [331, 147] width 90 height 22
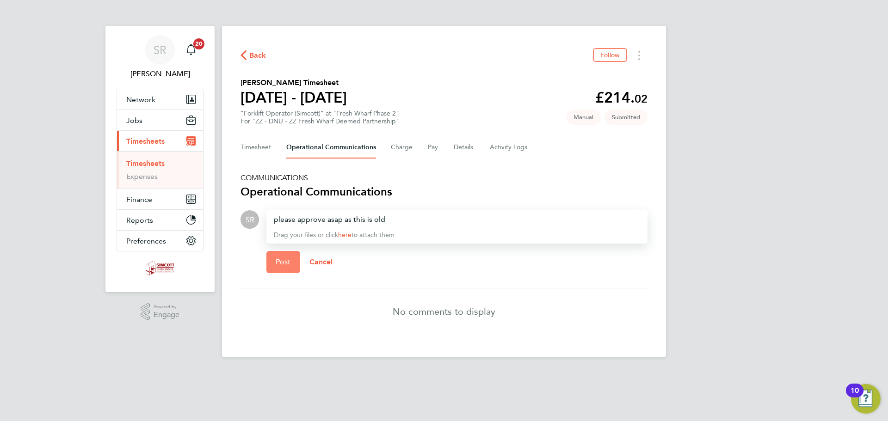
click at [285, 261] on span "Post" at bounding box center [283, 261] width 15 height 9
